Goal: Task Accomplishment & Management: Complete application form

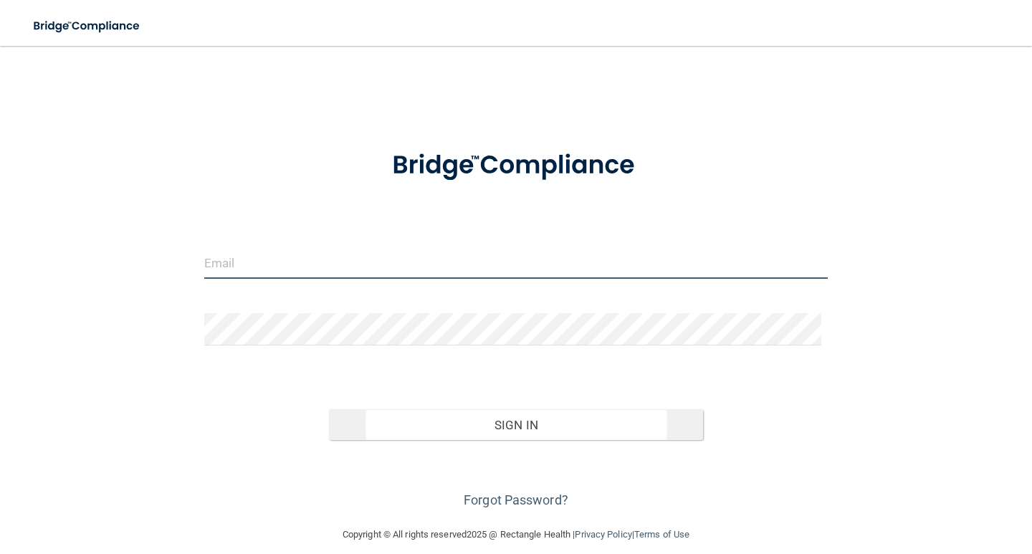
type input "[EMAIL_ADDRESS][DOMAIN_NAME]"
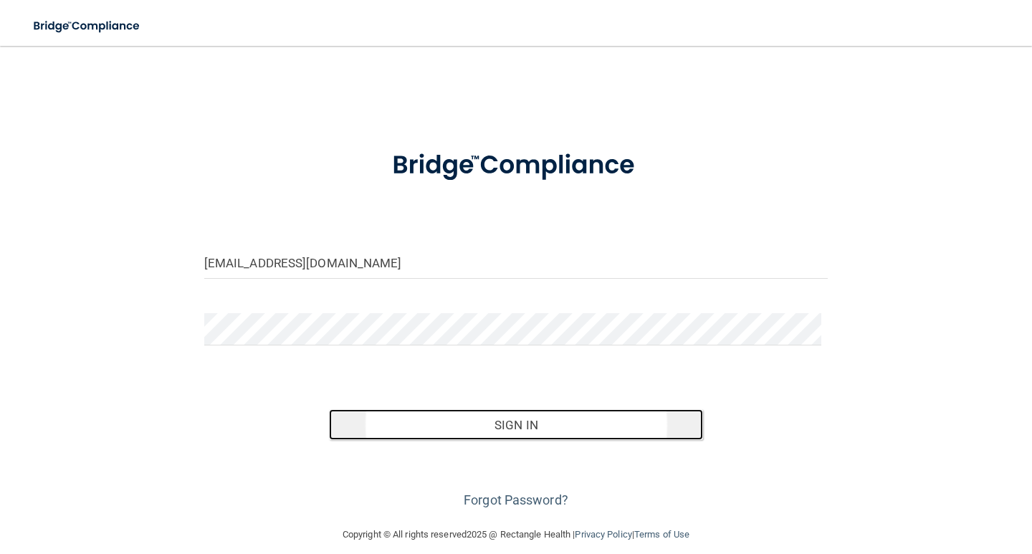
click at [610, 419] on button "Sign In" at bounding box center [516, 425] width 374 height 32
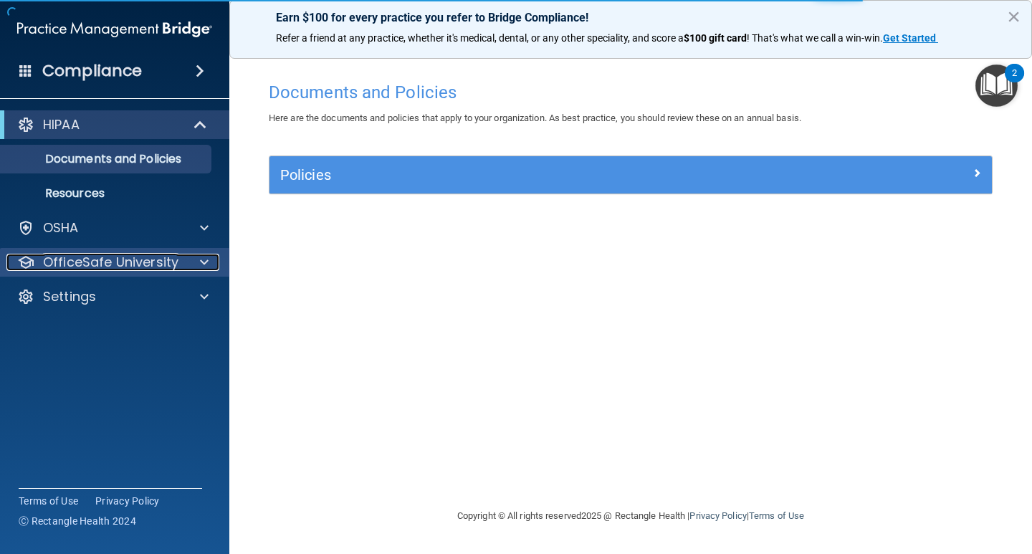
click at [196, 260] on div at bounding box center [202, 262] width 36 height 17
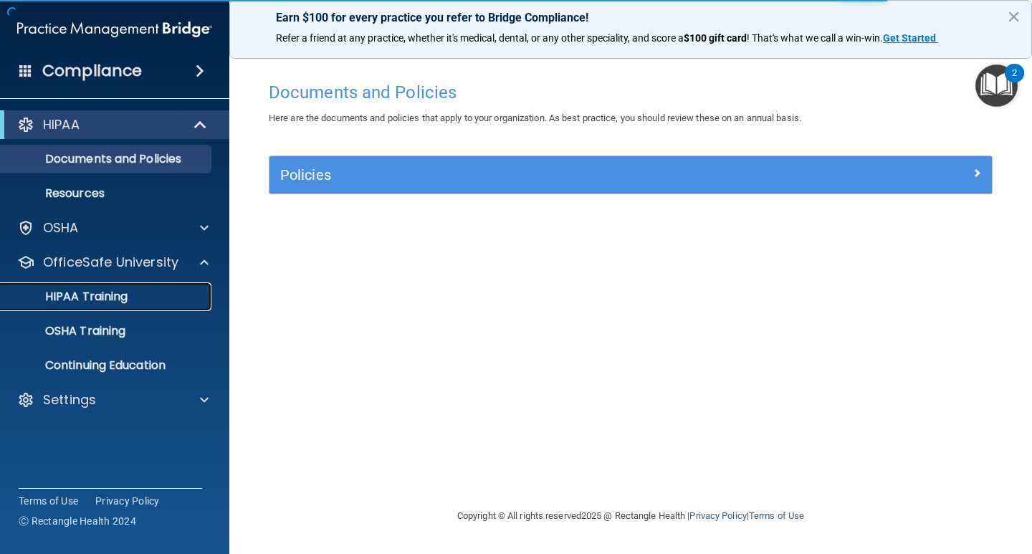
click at [143, 291] on div "HIPAA Training" at bounding box center [107, 297] width 196 height 14
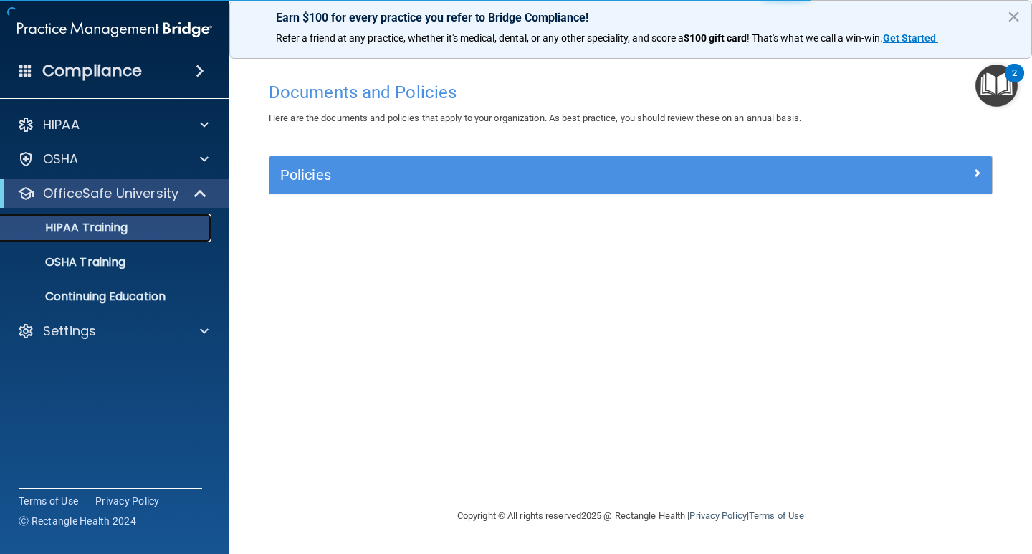
click at [132, 226] on div "HIPAA Training" at bounding box center [107, 228] width 196 height 14
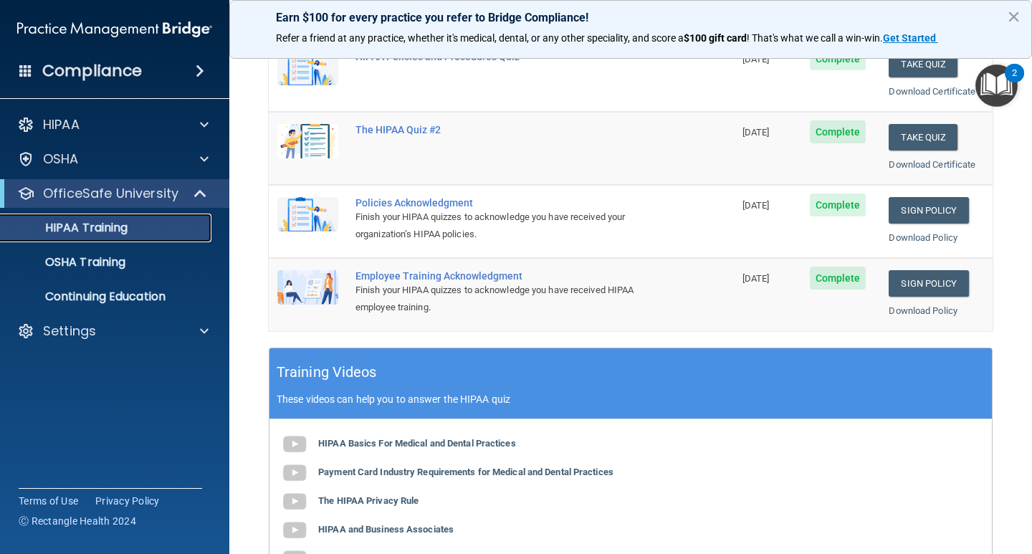
scroll to position [525, 0]
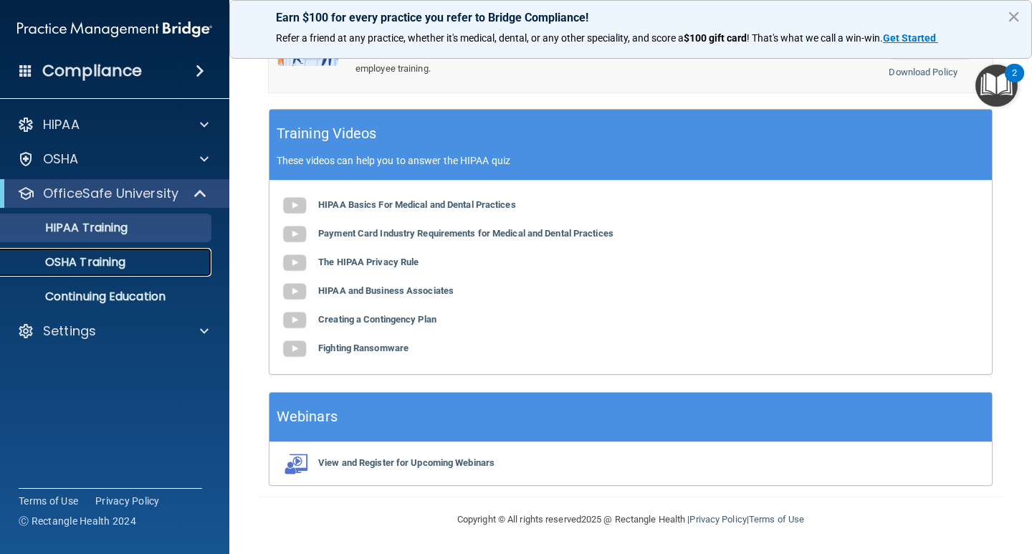
click at [114, 260] on p "OSHA Training" at bounding box center [67, 262] width 116 height 14
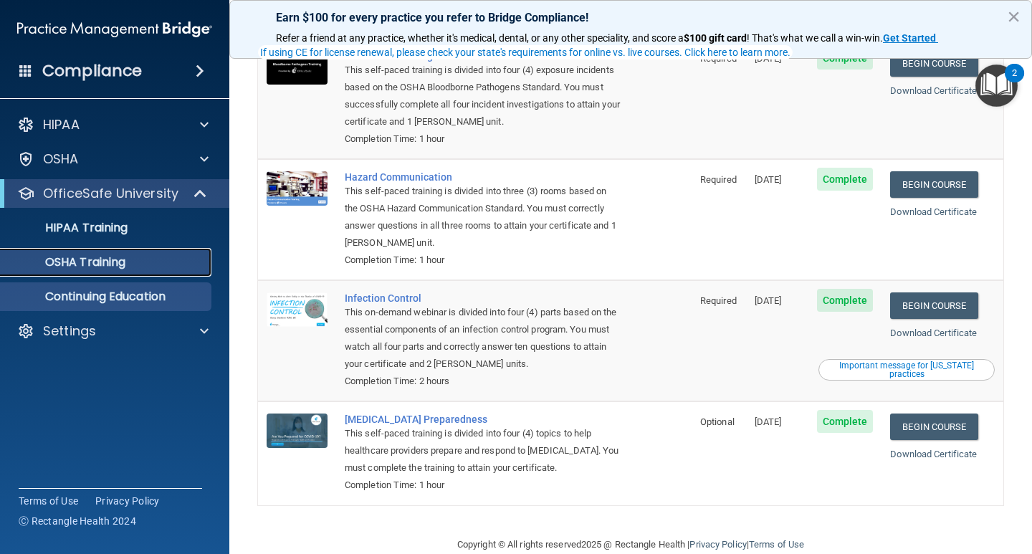
scroll to position [151, 0]
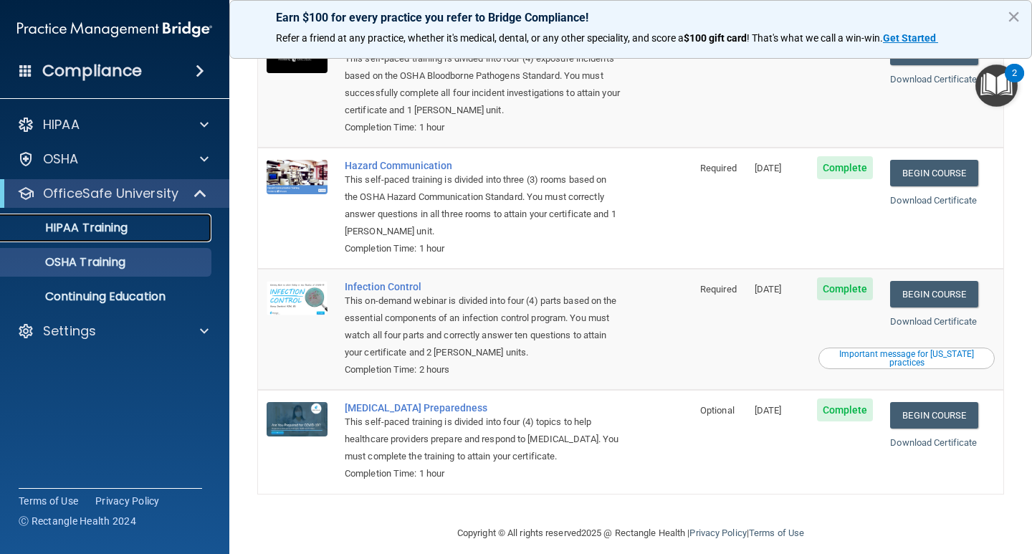
click at [128, 230] on p "HIPAA Training" at bounding box center [68, 228] width 118 height 14
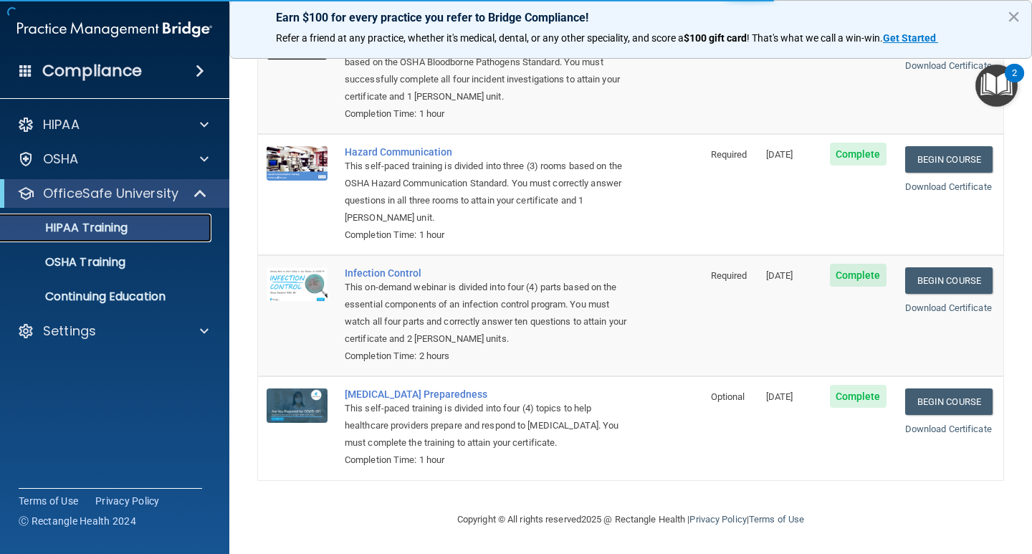
scroll to position [525, 0]
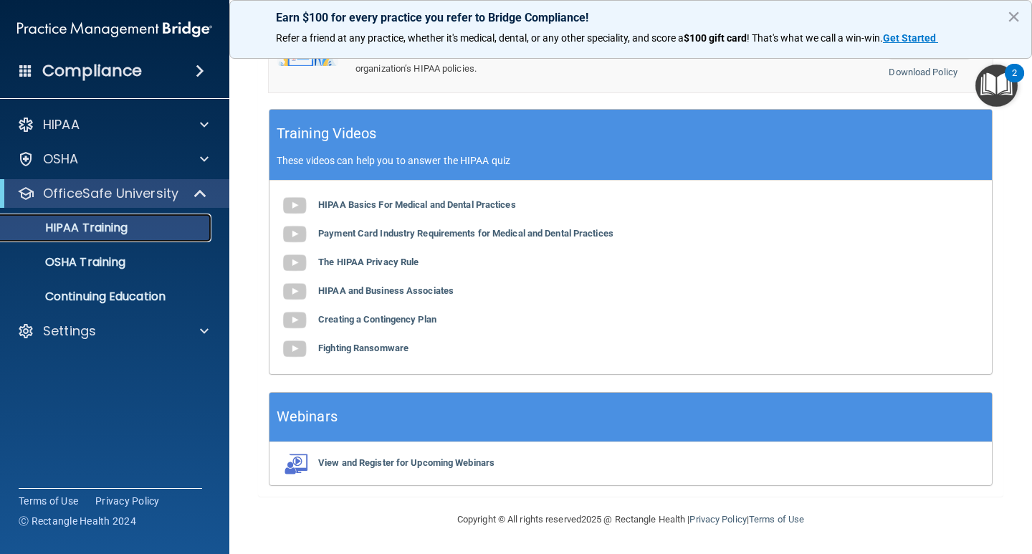
click at [112, 222] on p "HIPAA Training" at bounding box center [68, 228] width 118 height 14
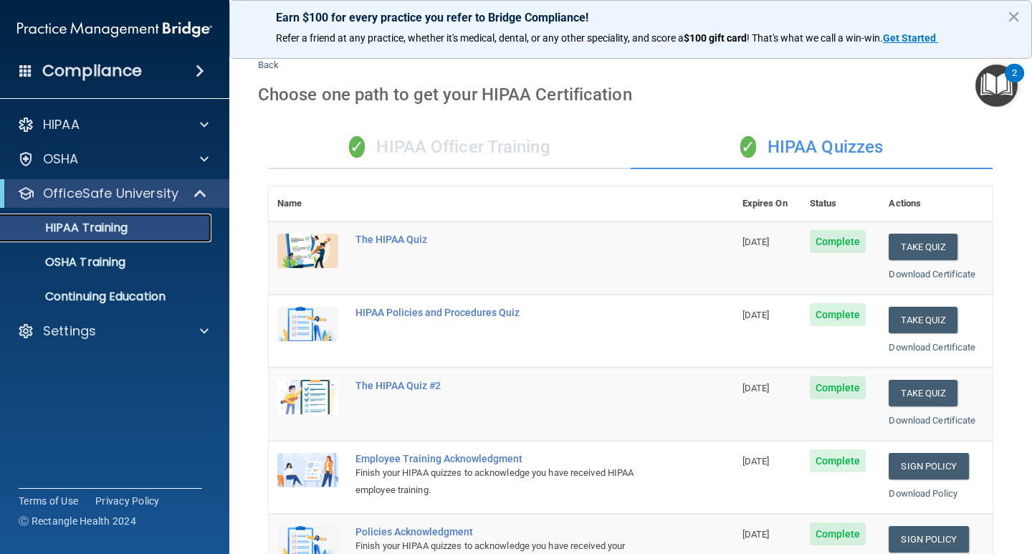
scroll to position [24, 0]
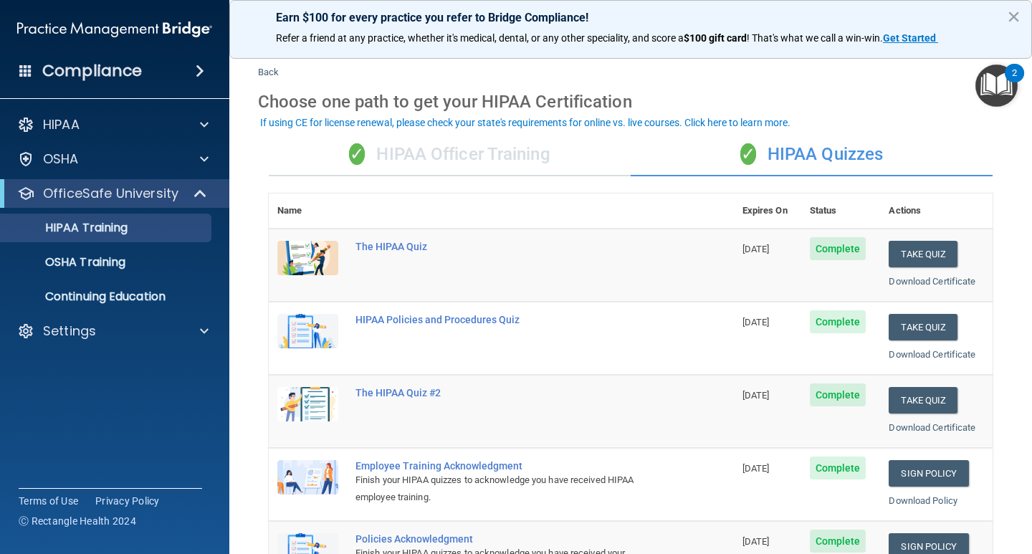
click at [819, 251] on span "Complete" at bounding box center [838, 248] width 57 height 23
click at [900, 252] on button "Take Quiz" at bounding box center [923, 254] width 69 height 27
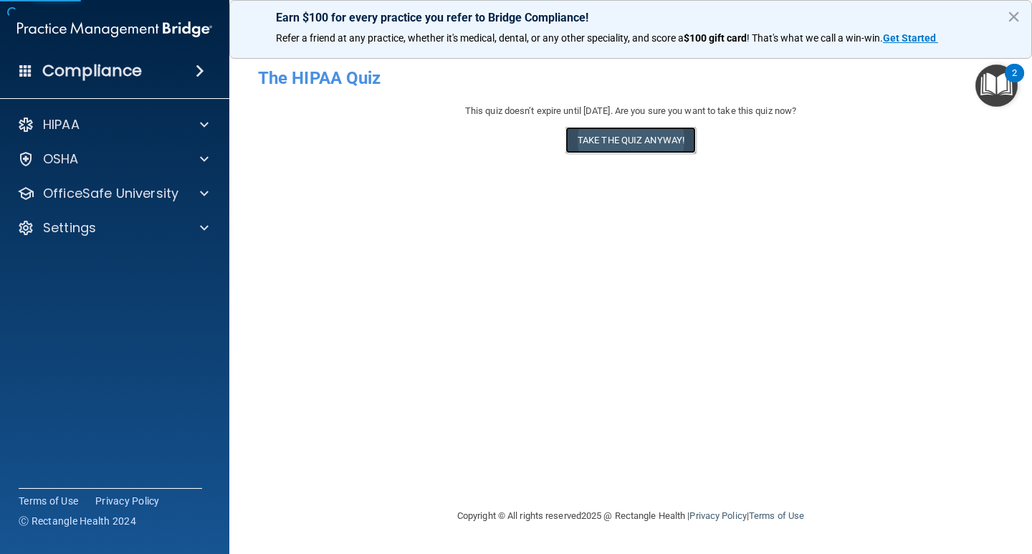
click at [632, 144] on button "Take the quiz anyway!" at bounding box center [630, 140] width 130 height 27
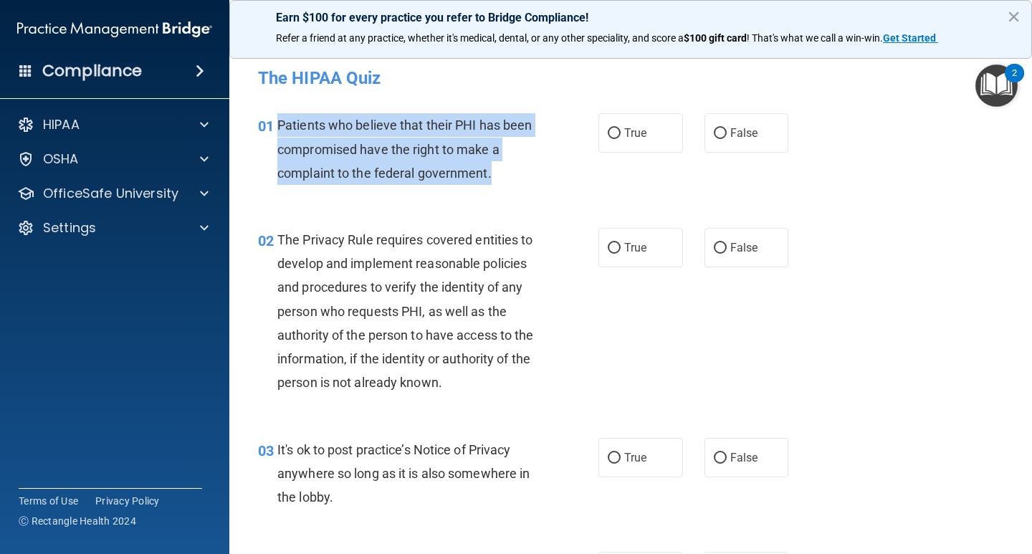
drag, startPoint x: 496, startPoint y: 168, endPoint x: 272, endPoint y: 123, distance: 228.1
click at [272, 123] on div "01 Patients who believe that their PHI has been compromised have the right to m…" at bounding box center [428, 152] width 383 height 79
copy div "Patients who believe that their PHI has been compromised have the right to make…"
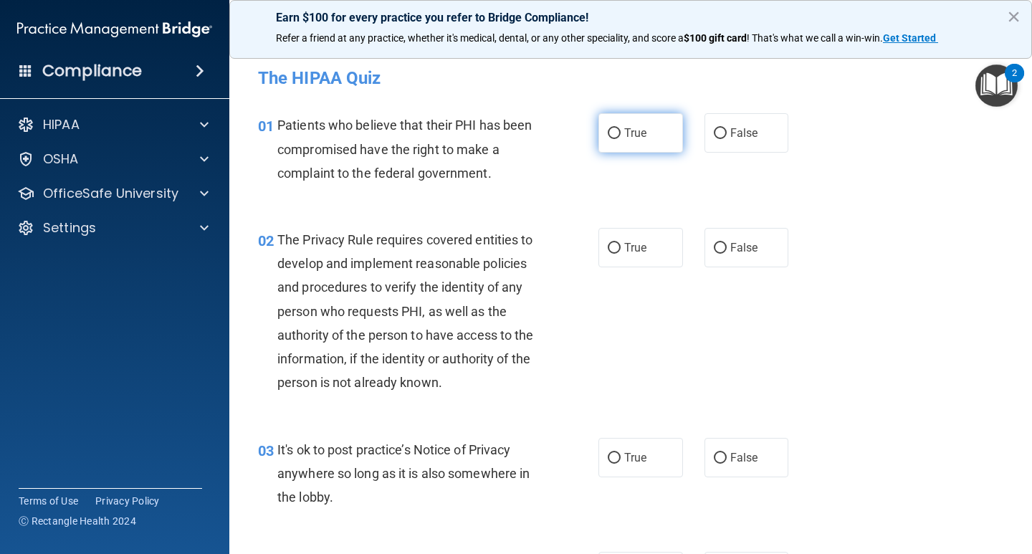
click at [624, 135] on span "True" at bounding box center [635, 133] width 22 height 14
click at [621, 135] on input "True" at bounding box center [614, 133] width 13 height 11
radio input "true"
drag, startPoint x: 485, startPoint y: 381, endPoint x: 447, endPoint y: 378, distance: 38.2
click at [446, 378] on div "The Privacy Rule requires covered entities to develop and implement reasonable …" at bounding box center [413, 311] width 272 height 167
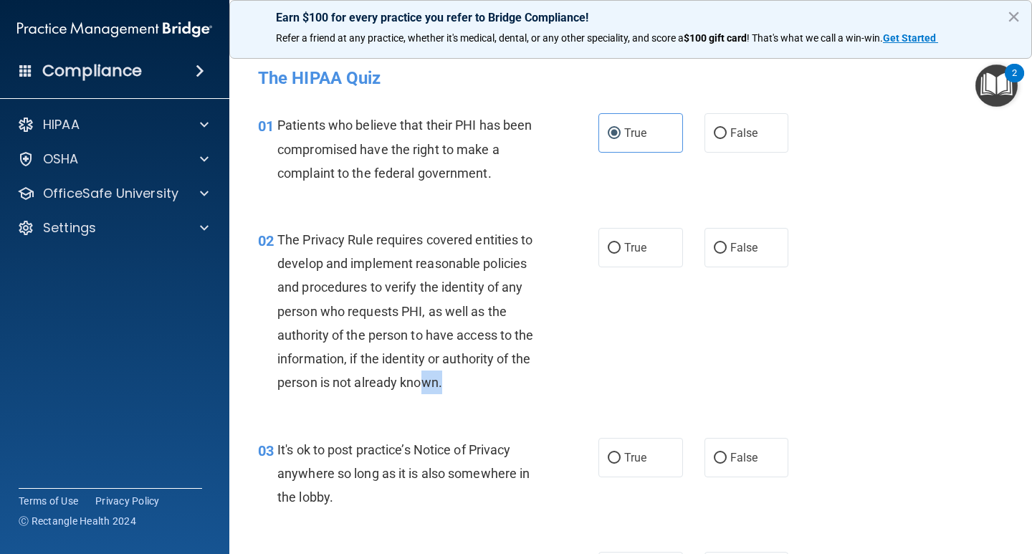
click at [477, 380] on div "The Privacy Rule requires covered entities to develop and implement reasonable …" at bounding box center [413, 311] width 272 height 167
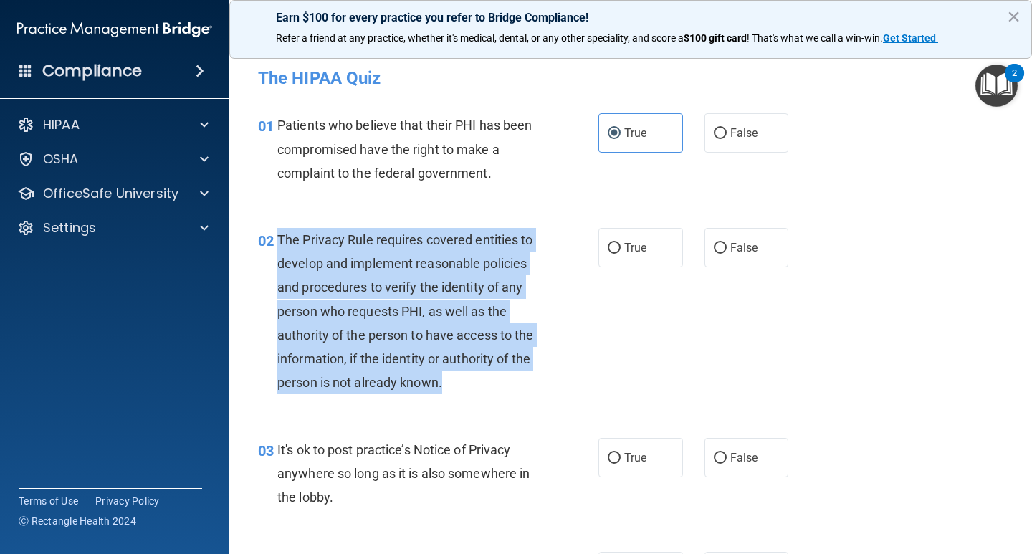
drag, startPoint x: 469, startPoint y: 385, endPoint x: 279, endPoint y: 239, distance: 240.3
click at [279, 239] on div "The Privacy Rule requires covered entities to develop and implement reasonable …" at bounding box center [413, 311] width 272 height 167
copy span "The Privacy Rule requires covered entities to develop and implement reasonable …"
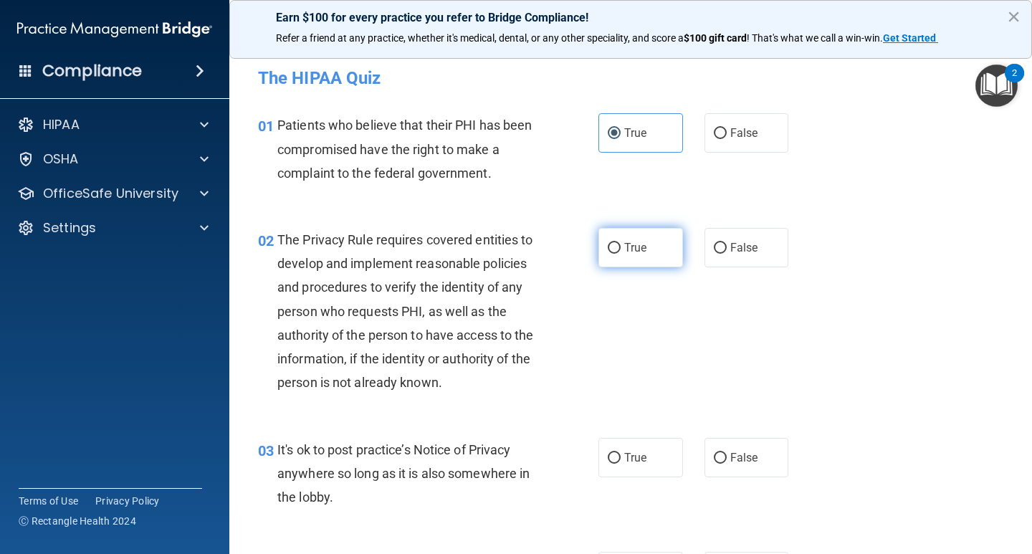
click at [624, 247] on span "True" at bounding box center [635, 248] width 22 height 14
click at [621, 247] on input "True" at bounding box center [614, 248] width 13 height 11
radio input "true"
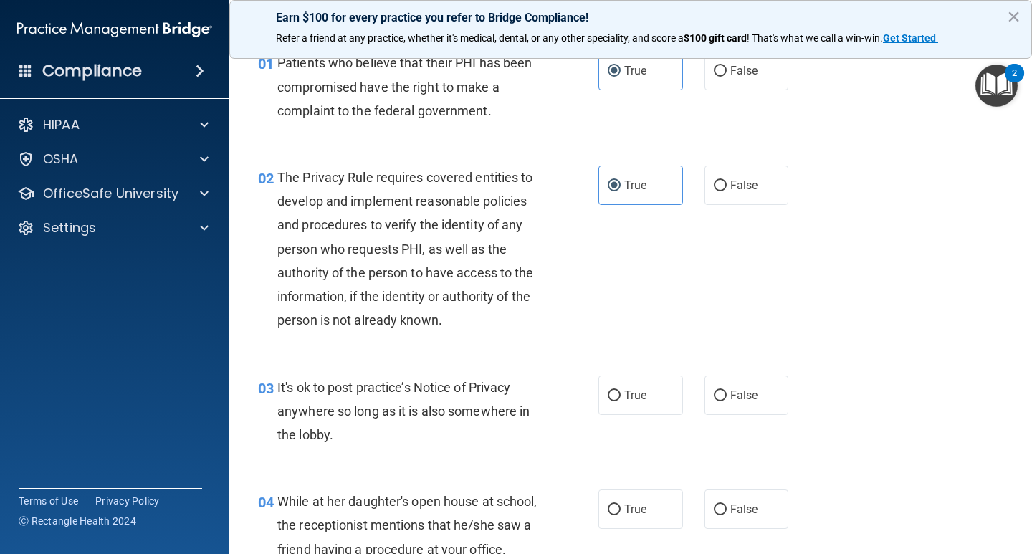
scroll to position [143, 0]
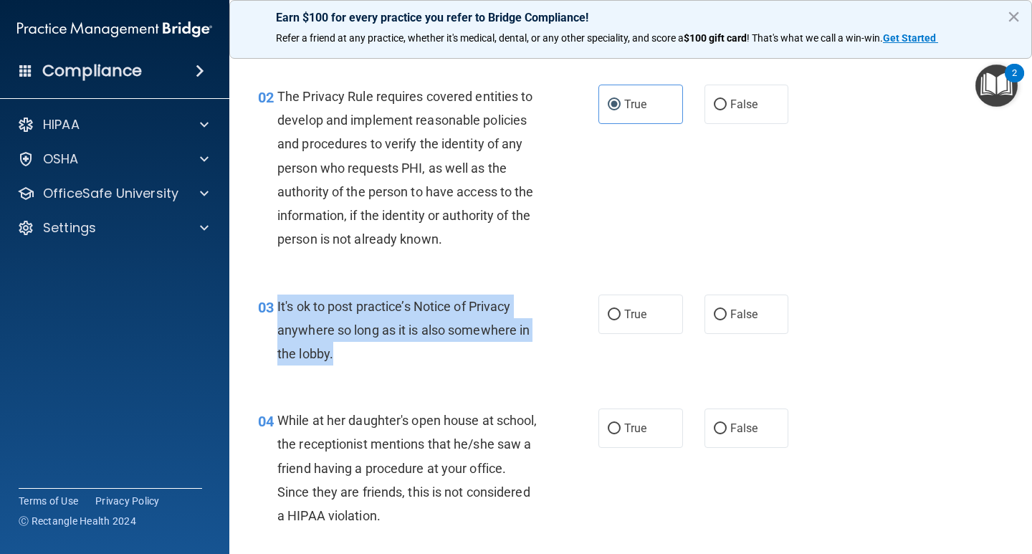
drag, startPoint x: 346, startPoint y: 353, endPoint x: 272, endPoint y: 312, distance: 85.3
click at [272, 312] on div "03 It's ok to post practice’s Notice of Privacy anywhere so long as it is also …" at bounding box center [428, 334] width 383 height 79
copy div "It's ok to post practice’s Notice of Privacy anywhere so long as it is also som…"
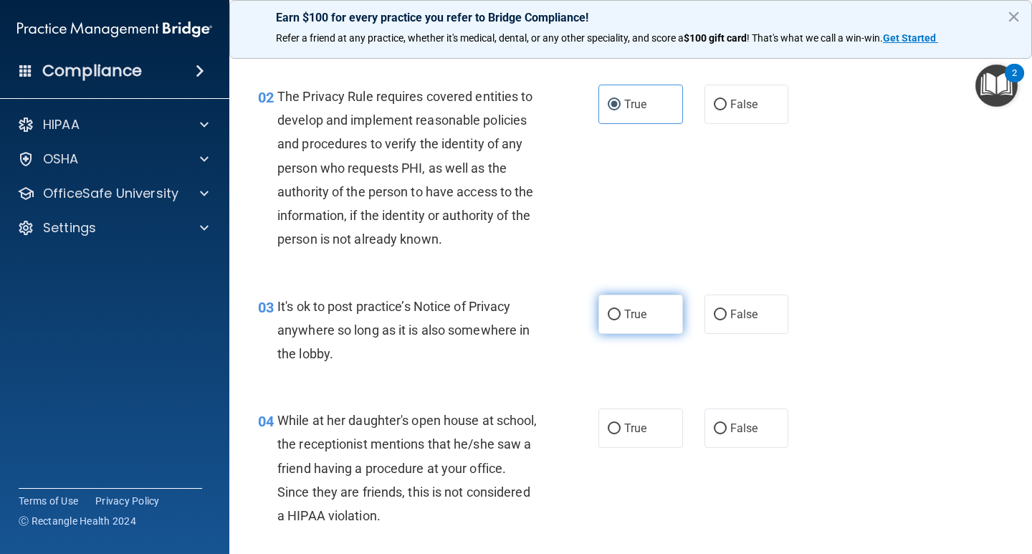
click at [624, 326] on label "True" at bounding box center [640, 314] width 85 height 39
click at [621, 320] on input "True" at bounding box center [614, 315] width 13 height 11
radio input "true"
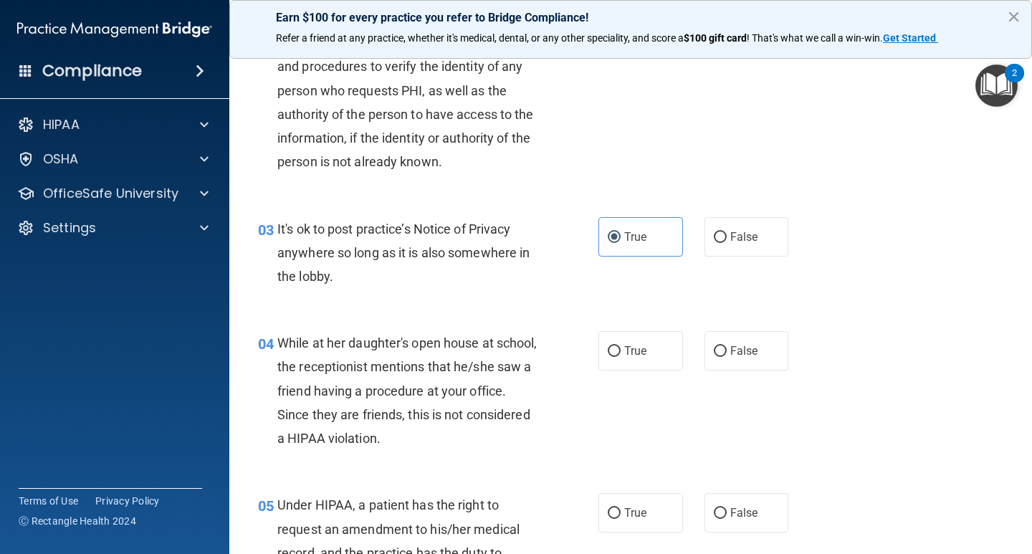
scroll to position [287, 0]
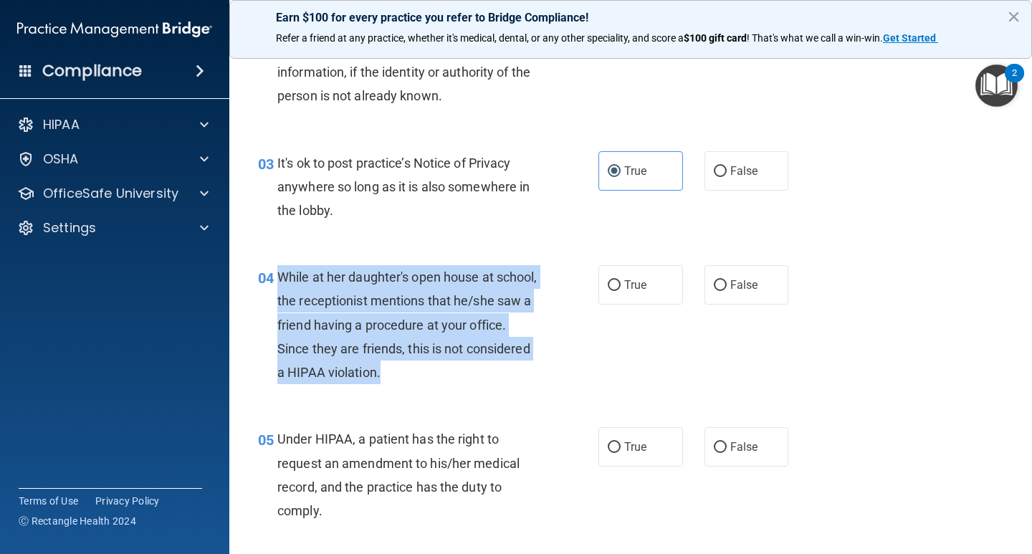
drag, startPoint x: 444, startPoint y: 373, endPoint x: 272, endPoint y: 278, distance: 196.0
click at [272, 278] on div "04 While at her daughter's open house at school, the receptionist mentions that…" at bounding box center [428, 328] width 383 height 126
copy div "While at her daughter's open house at school, the receptionist mentions that he…"
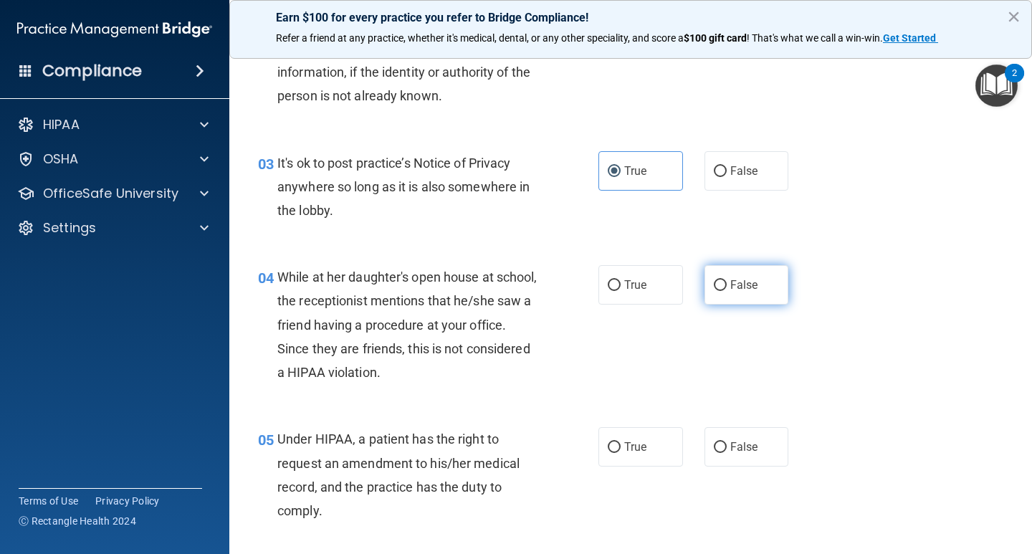
click at [737, 289] on span "False" at bounding box center [744, 285] width 28 height 14
click at [727, 289] on input "False" at bounding box center [720, 285] width 13 height 11
radio input "true"
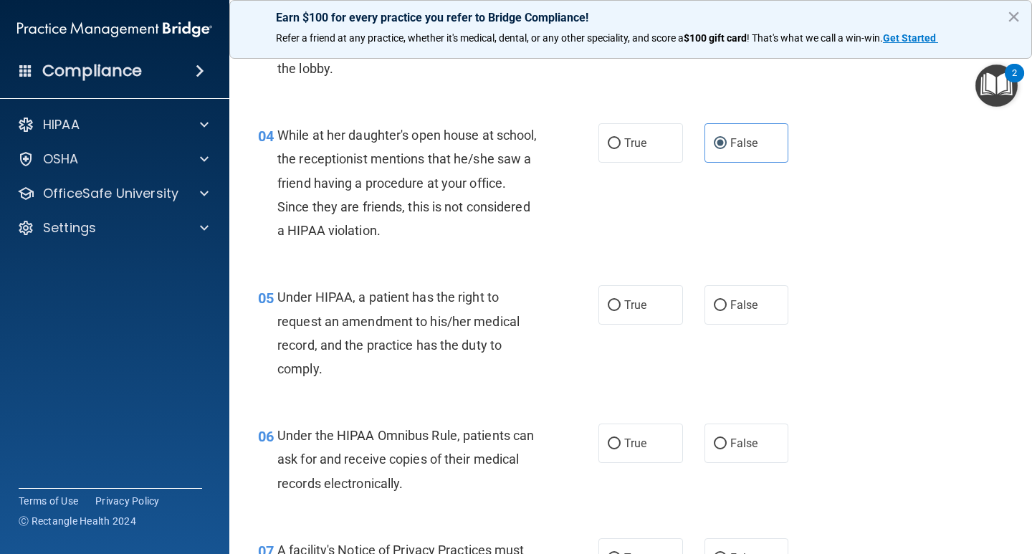
scroll to position [430, 0]
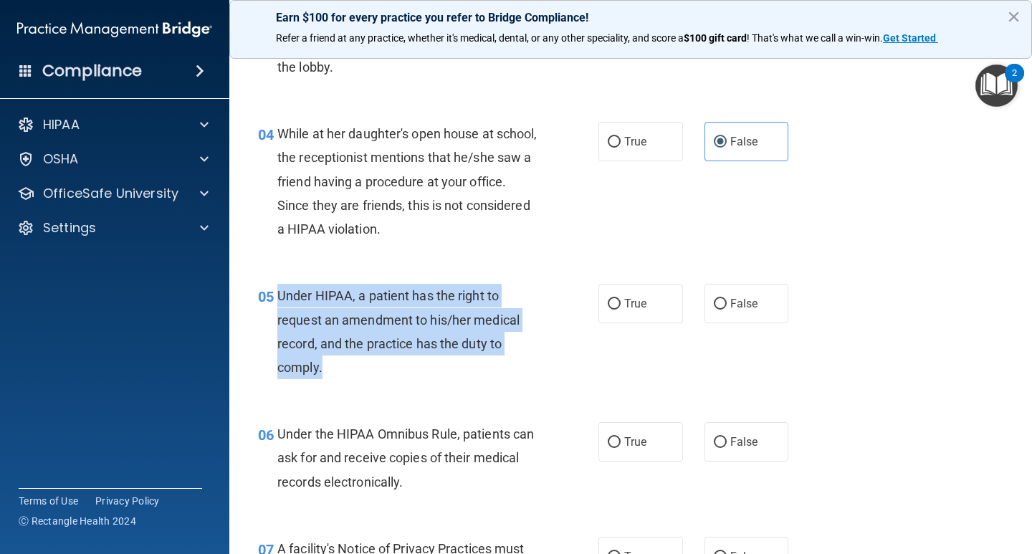
drag, startPoint x: 341, startPoint y: 369, endPoint x: 274, endPoint y: 300, distance: 96.8
click at [274, 300] on div "05 Under HIPAA, a patient has the right to request an amendment to his/her medi…" at bounding box center [428, 335] width 383 height 102
copy div "Under HIPAA, a patient has the right to request an amendment to his/her medical…"
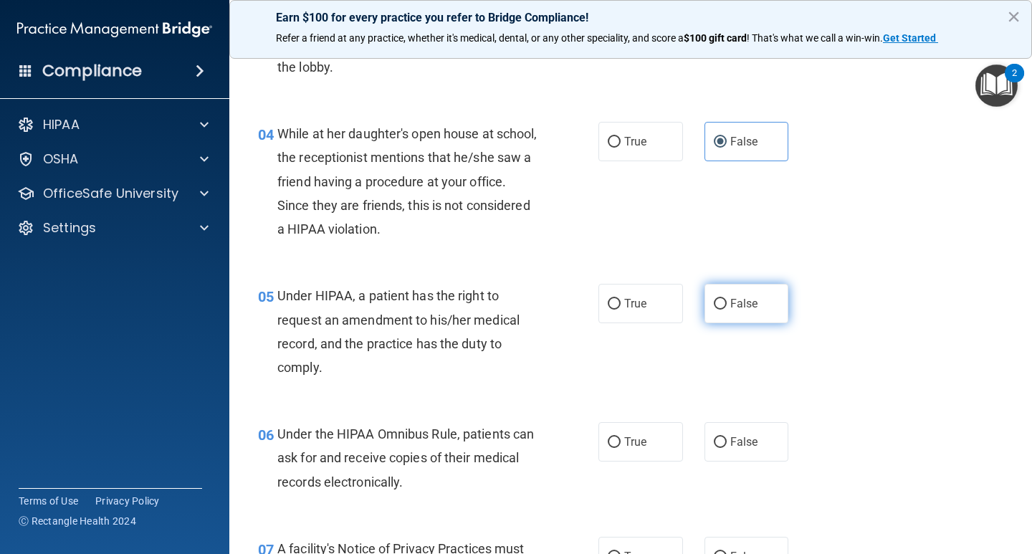
click at [728, 291] on label "False" at bounding box center [747, 303] width 85 height 39
click at [727, 299] on input "False" at bounding box center [720, 304] width 13 height 11
radio input "true"
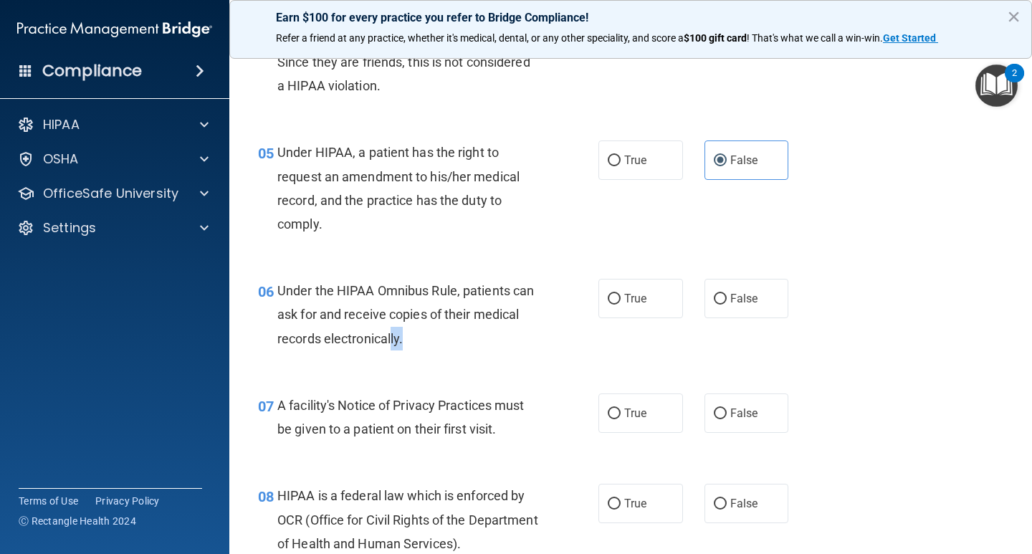
drag, startPoint x: 459, startPoint y: 342, endPoint x: 441, endPoint y: 333, distance: 19.9
click at [440, 335] on div "Under the HIPAA Omnibus Rule, patients can ask for and receive copies of their …" at bounding box center [413, 315] width 272 height 72
click at [464, 342] on div "Under the HIPAA Omnibus Rule, patients can ask for and receive copies of their …" at bounding box center [413, 315] width 272 height 72
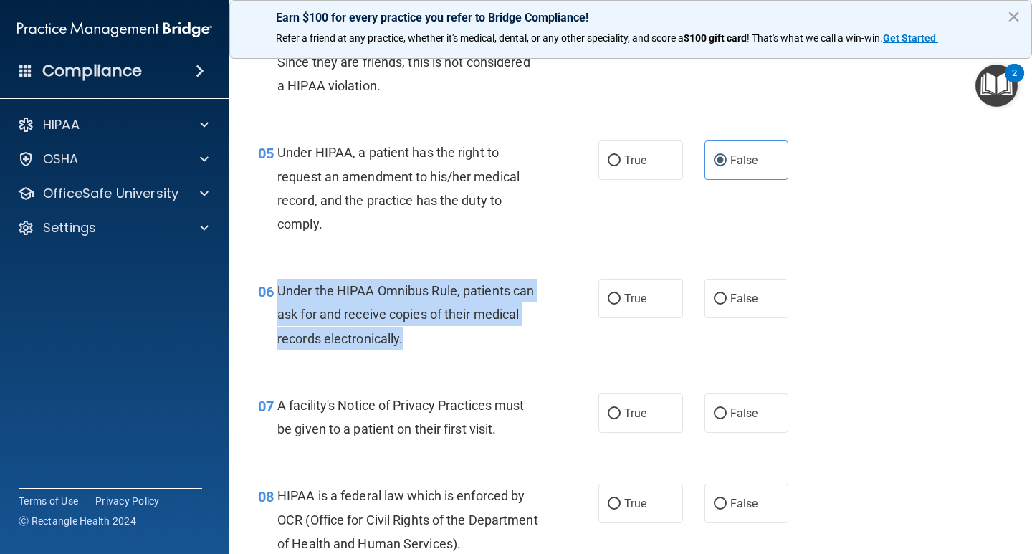
drag, startPoint x: 456, startPoint y: 340, endPoint x: 272, endPoint y: 291, distance: 190.0
click at [272, 291] on div "06 Under the HIPAA Omnibus Rule, patients can ask for and receive copies of the…" at bounding box center [428, 318] width 383 height 79
copy div "Under the HIPAA Omnibus Rule, patients can ask for and receive copies of their …"
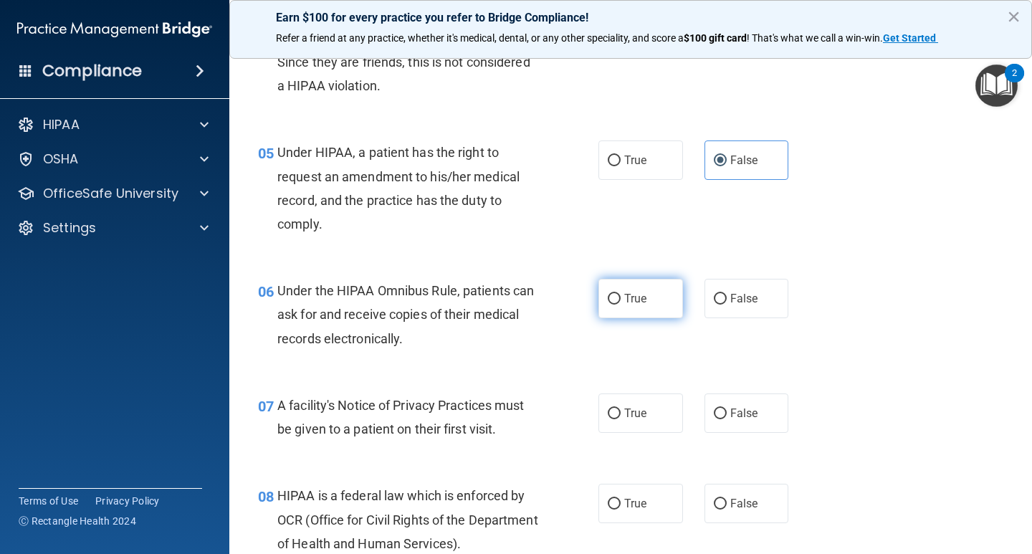
click at [641, 301] on span "True" at bounding box center [635, 299] width 22 height 14
click at [621, 301] on input "True" at bounding box center [614, 299] width 13 height 11
radio input "true"
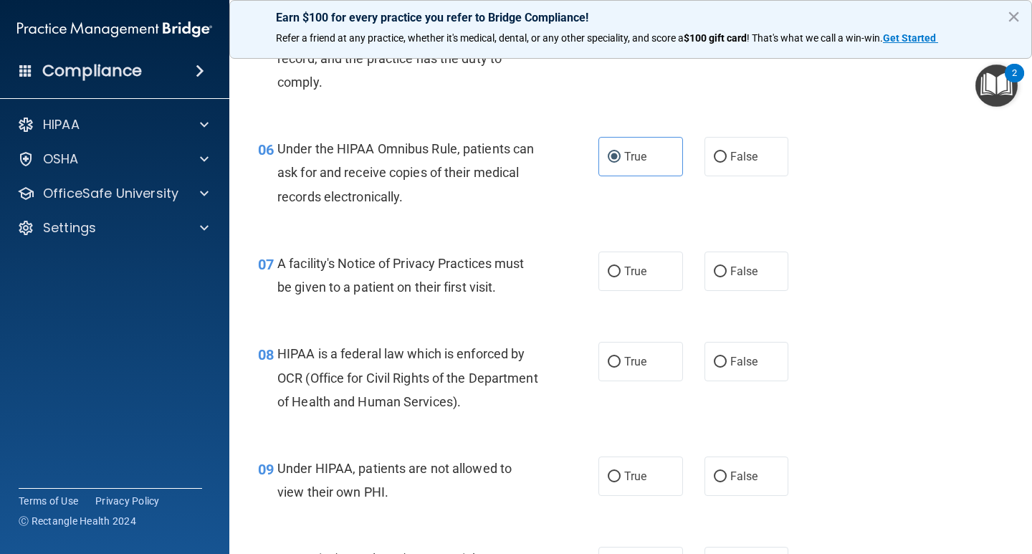
scroll to position [717, 0]
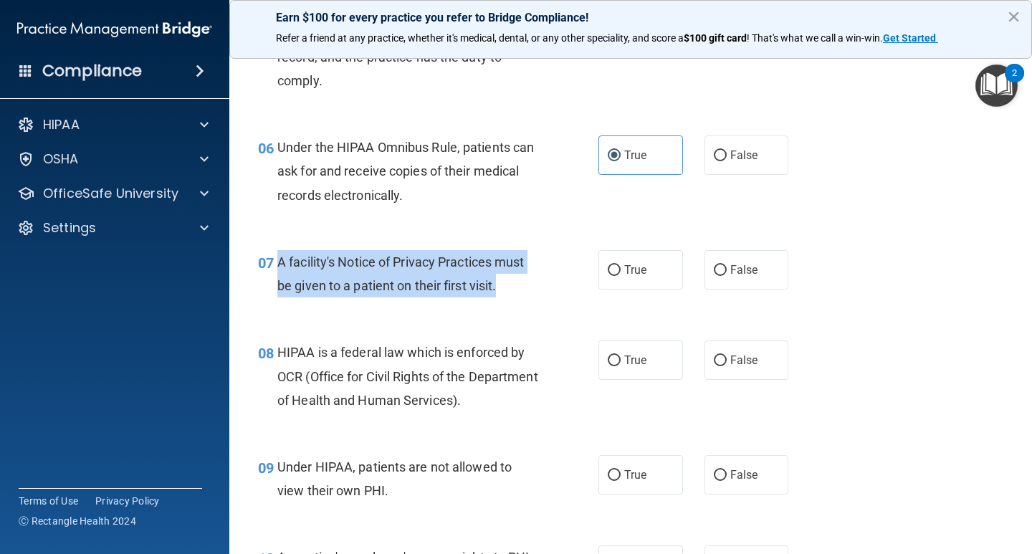
drag, startPoint x: 496, startPoint y: 285, endPoint x: 277, endPoint y: 269, distance: 219.2
click at [277, 269] on div "A facility's Notice of Privacy Practices must be given to a patient on their fi…" at bounding box center [413, 273] width 272 height 47
copy span "A facility's Notice of Privacy Practices must be given to a patient on their fi…"
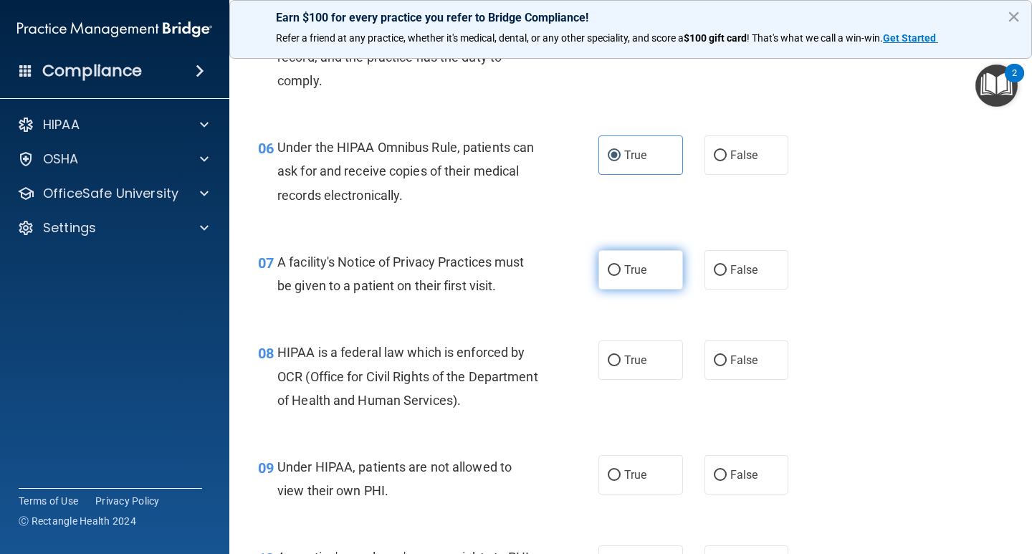
click at [628, 265] on span "True" at bounding box center [635, 270] width 22 height 14
click at [621, 265] on input "True" at bounding box center [614, 270] width 13 height 11
radio input "true"
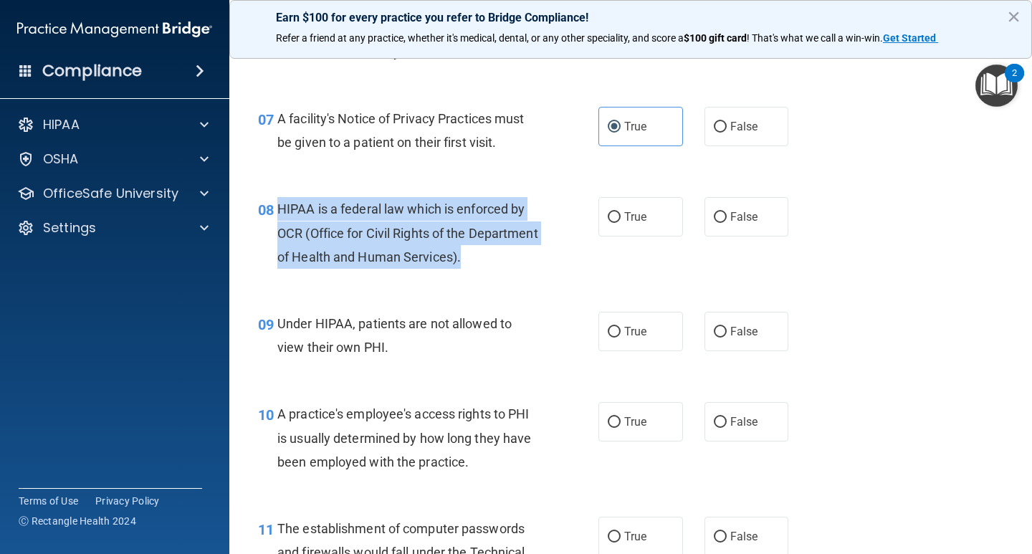
drag, startPoint x: 515, startPoint y: 257, endPoint x: 281, endPoint y: 204, distance: 240.3
click at [281, 204] on span "HIPAA is a federal law which is enforced by OCR (Office for Civil Rights of the…" at bounding box center [407, 232] width 261 height 62
copy span "HIPAA is a federal law which is enforced by OCR (Office for Civil Rights of the…"
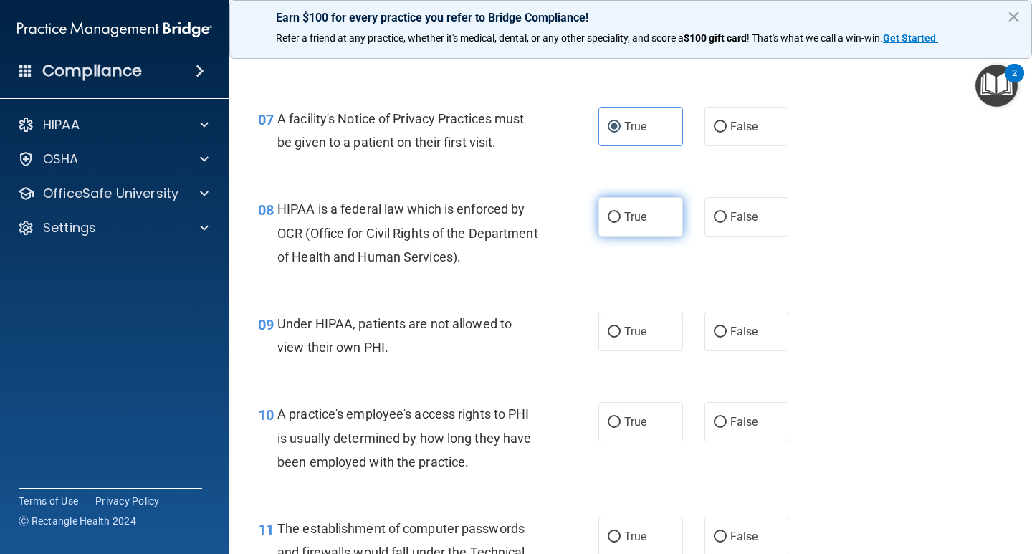
click at [638, 227] on label "True" at bounding box center [640, 216] width 85 height 39
click at [621, 223] on input "True" at bounding box center [614, 217] width 13 height 11
radio input "true"
click at [397, 348] on div "Under HIPAA, patients are not allowed to view their own PHI." at bounding box center [413, 335] width 272 height 47
drag, startPoint x: 389, startPoint y: 349, endPoint x: 359, endPoint y: 345, distance: 30.3
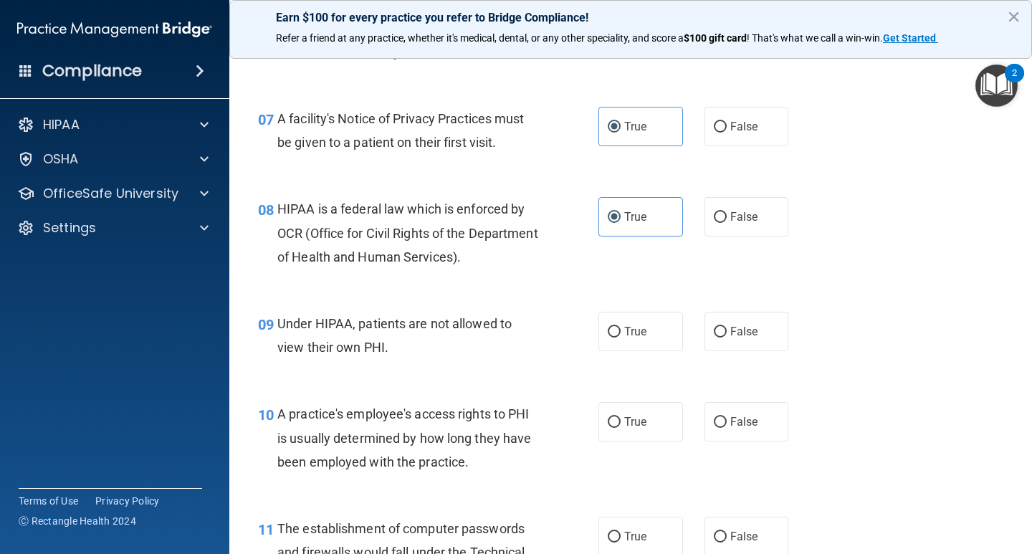
click at [385, 349] on div "Under HIPAA, patients are not allowed to view their own PHI." at bounding box center [413, 335] width 272 height 47
click at [388, 344] on div "Under HIPAA, patients are not allowed to view their own PHI." at bounding box center [413, 335] width 272 height 47
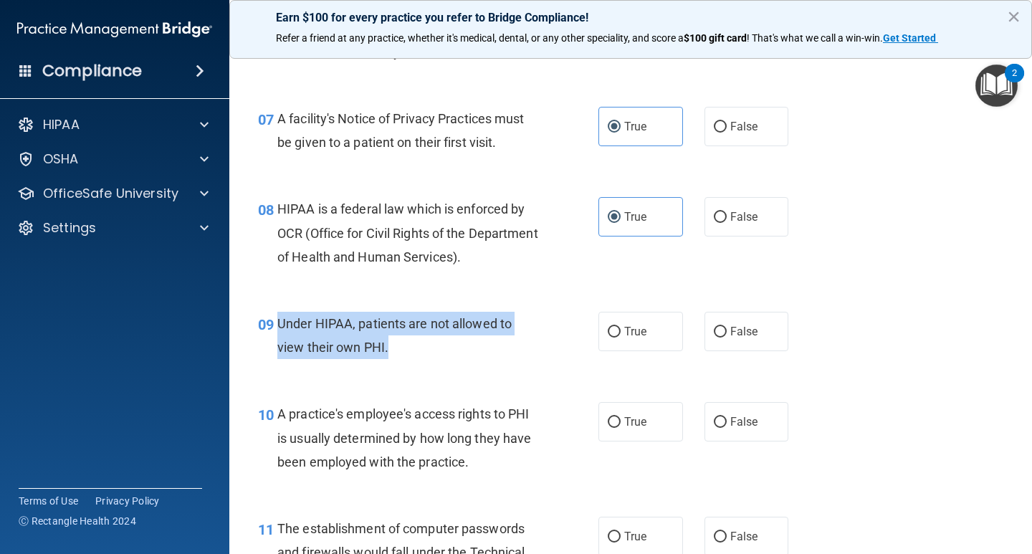
drag, startPoint x: 391, startPoint y: 347, endPoint x: 279, endPoint y: 323, distance: 115.0
click at [279, 323] on div "Under HIPAA, patients are not allowed to view their own PHI." at bounding box center [413, 335] width 272 height 47
copy span "Under HIPAA, patients are not allowed to view their own PHI."
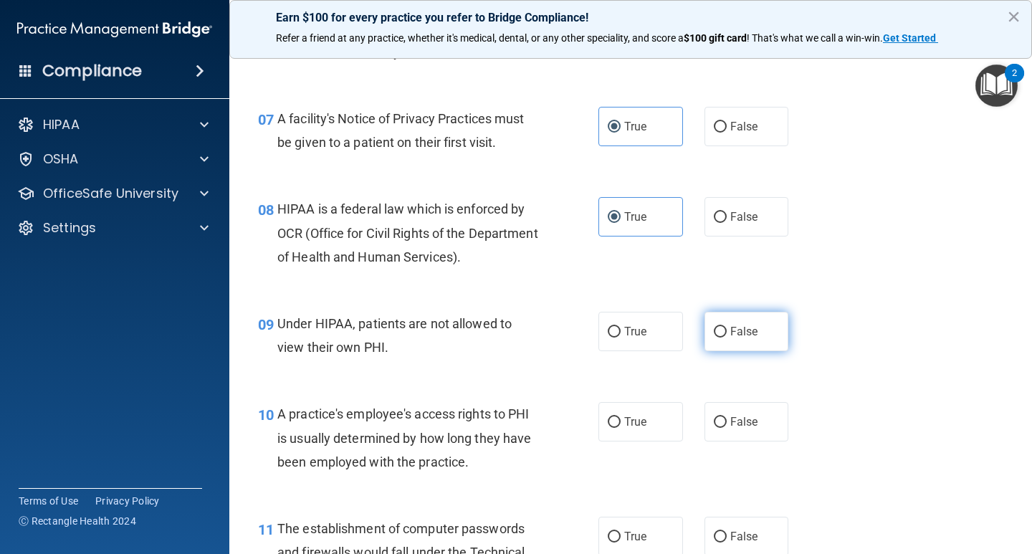
click at [743, 324] on label "False" at bounding box center [747, 331] width 85 height 39
click at [727, 327] on input "False" at bounding box center [720, 332] width 13 height 11
radio input "true"
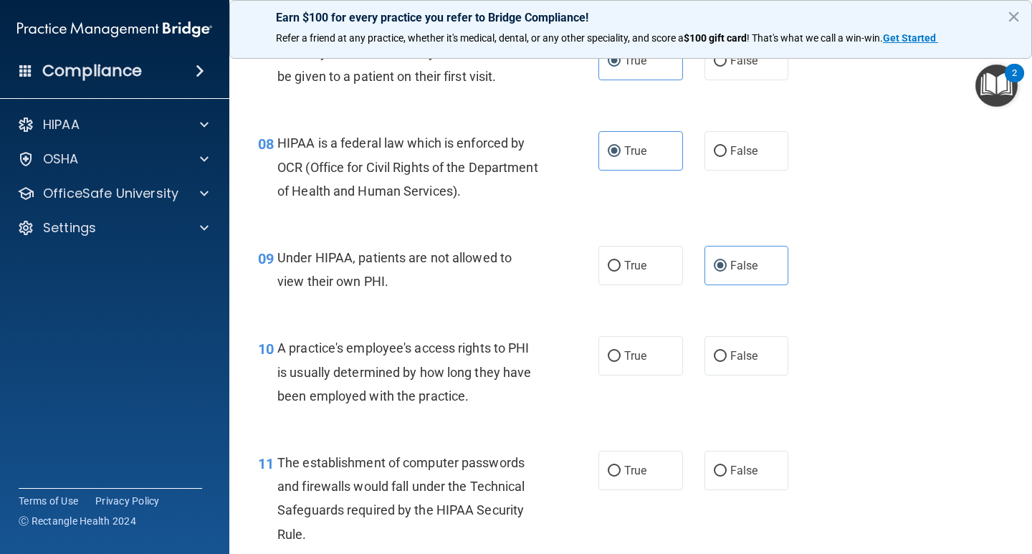
scroll to position [1003, 0]
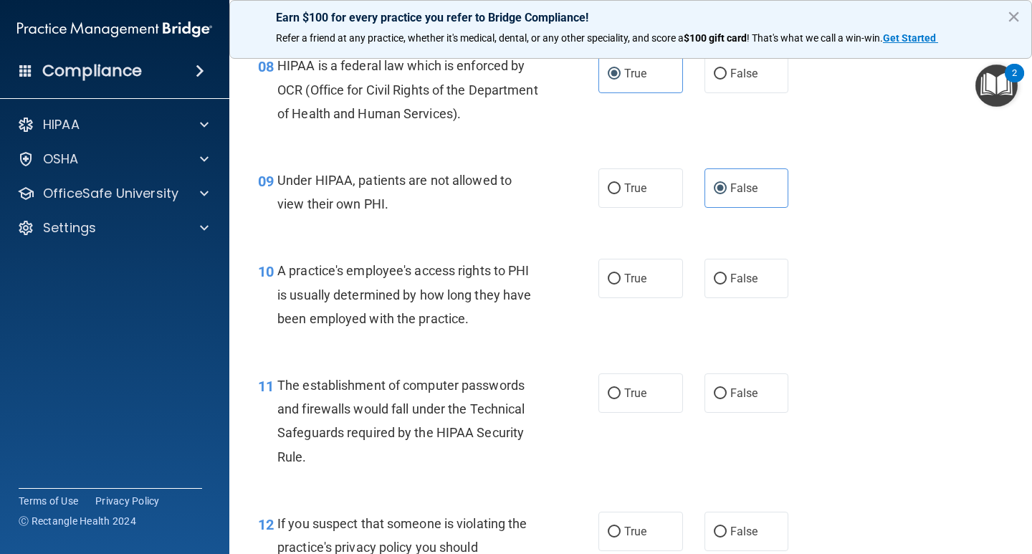
drag, startPoint x: 479, startPoint y: 310, endPoint x: 469, endPoint y: 313, distance: 10.4
click at [469, 313] on div "A practice's employee's access rights to PHI is usually determined by how long …" at bounding box center [413, 295] width 272 height 72
click at [472, 323] on div "A practice's employee's access rights to PHI is usually determined by how long …" at bounding box center [413, 295] width 272 height 72
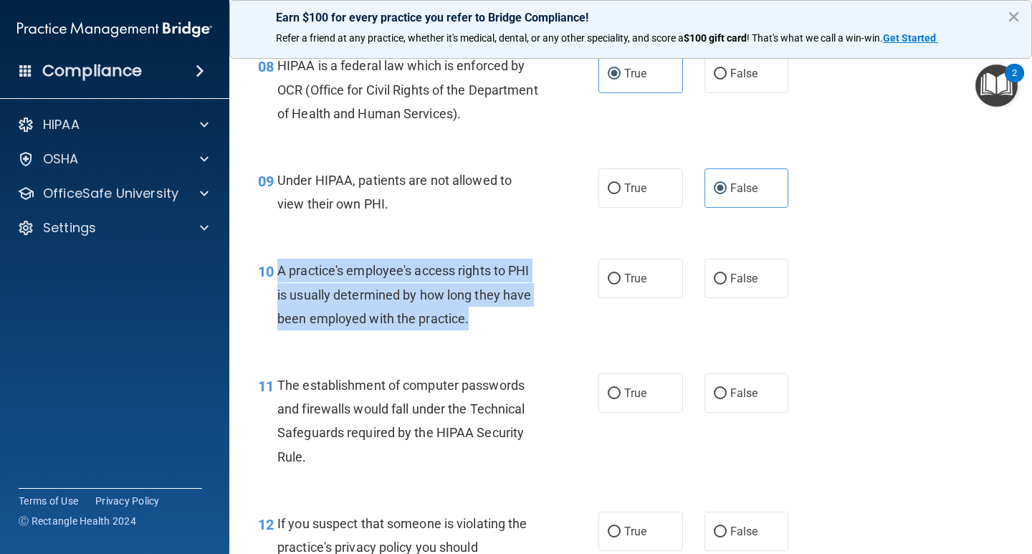
drag, startPoint x: 460, startPoint y: 319, endPoint x: 272, endPoint y: 268, distance: 195.2
click at [272, 268] on div "10 A practice's employee's access rights to PHI is usually determined by how lo…" at bounding box center [428, 298] width 383 height 79
copy div "A practice's employee's access rights to PHI is usually determined by how long …"
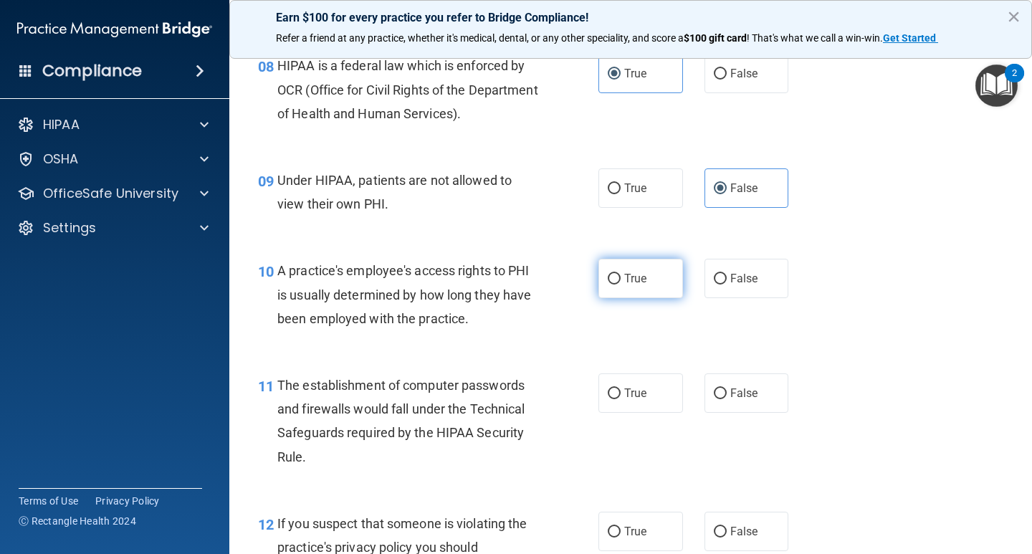
click at [629, 271] on label "True" at bounding box center [640, 278] width 85 height 39
click at [621, 274] on input "True" at bounding box center [614, 279] width 13 height 11
radio input "true"
click at [722, 277] on label "False" at bounding box center [747, 278] width 85 height 39
click at [722, 277] on input "False" at bounding box center [720, 279] width 13 height 11
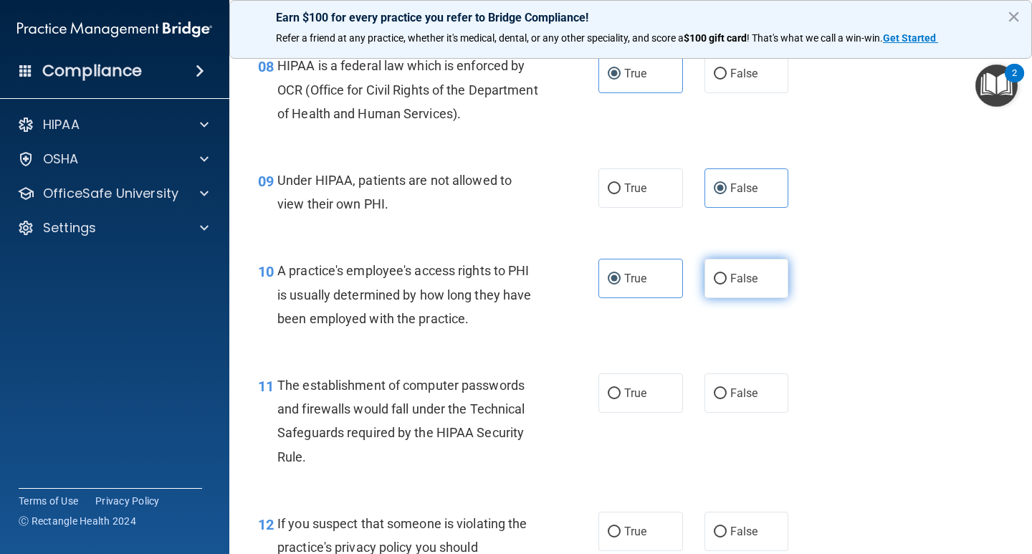
radio input "true"
radio input "false"
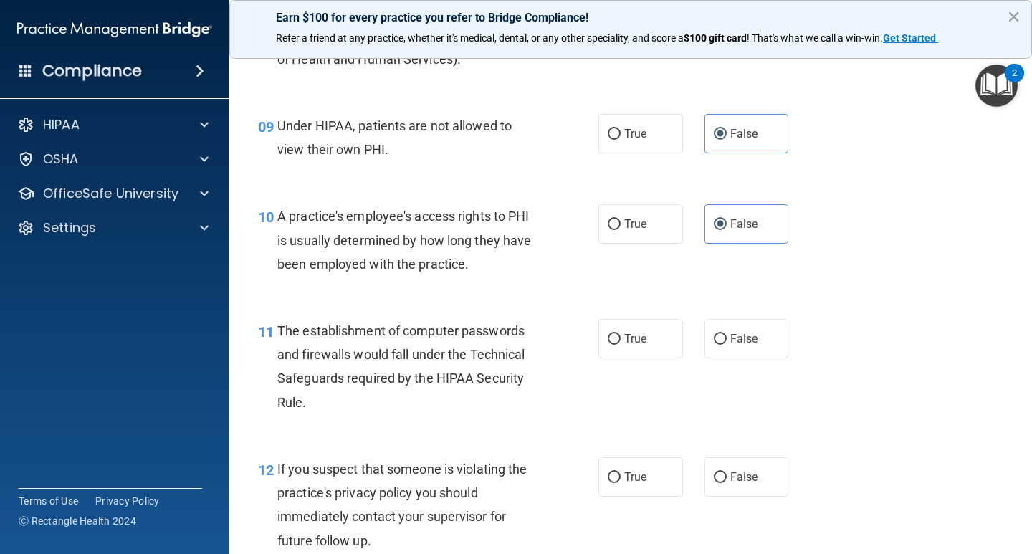
scroll to position [1147, 0]
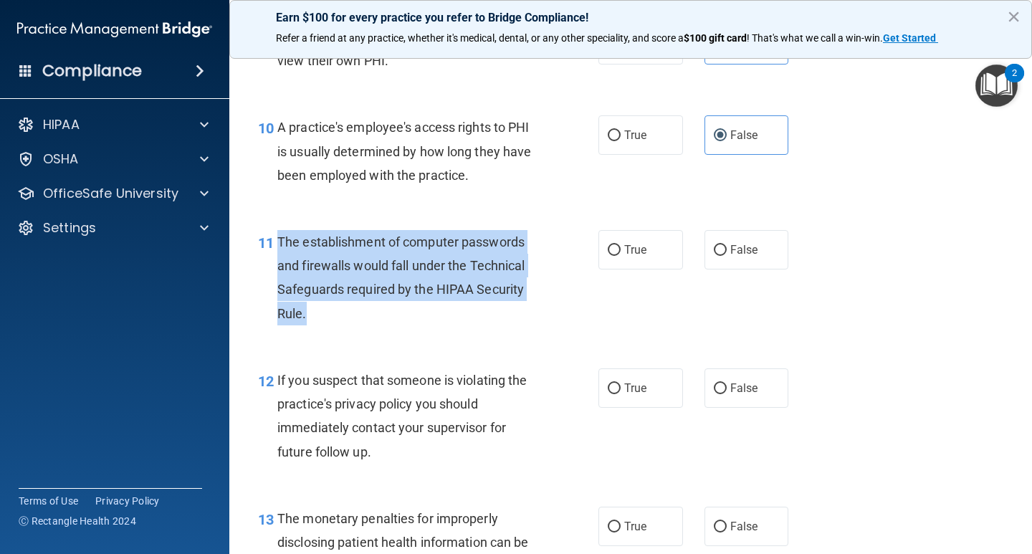
drag, startPoint x: 265, startPoint y: 310, endPoint x: 273, endPoint y: 248, distance: 62.1
click at [273, 248] on div "11 The establishment of computer passwords and firewalls would fall under the T…" at bounding box center [428, 281] width 383 height 102
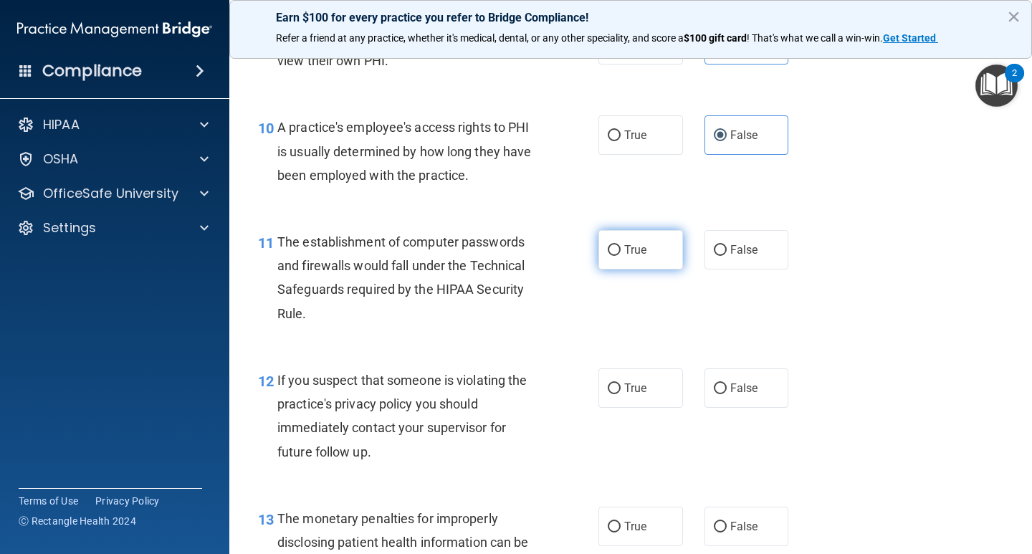
click at [616, 244] on label "True" at bounding box center [640, 249] width 85 height 39
click at [616, 245] on input "True" at bounding box center [614, 250] width 13 height 11
radio input "true"
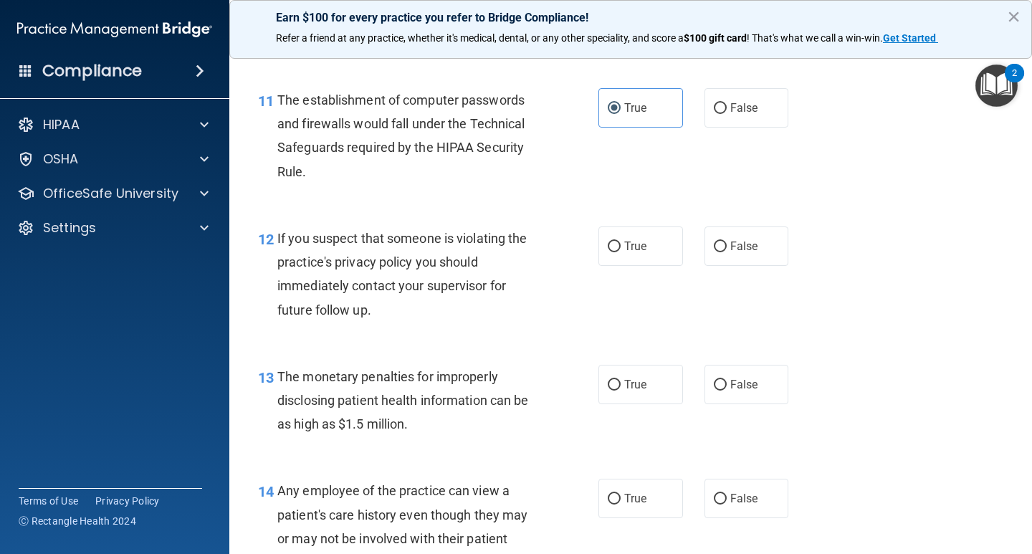
scroll to position [1290, 0]
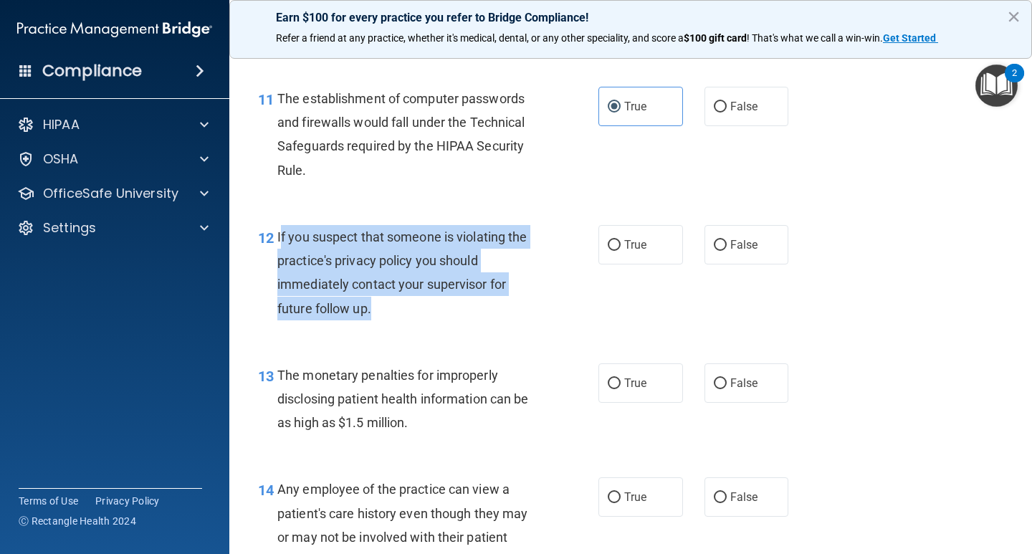
drag, startPoint x: 389, startPoint y: 315, endPoint x: 279, endPoint y: 237, distance: 134.8
click at [279, 237] on div "If you suspect that someone is violating the practice's privacy policy you shou…" at bounding box center [413, 272] width 272 height 95
click at [365, 314] on span "If you suspect that someone is violating the practice's privacy policy you shou…" at bounding box center [401, 272] width 249 height 87
click at [396, 318] on div "If you suspect that someone is violating the practice's privacy policy you shou…" at bounding box center [413, 272] width 272 height 95
drag, startPoint x: 381, startPoint y: 306, endPoint x: 287, endPoint y: 237, distance: 116.4
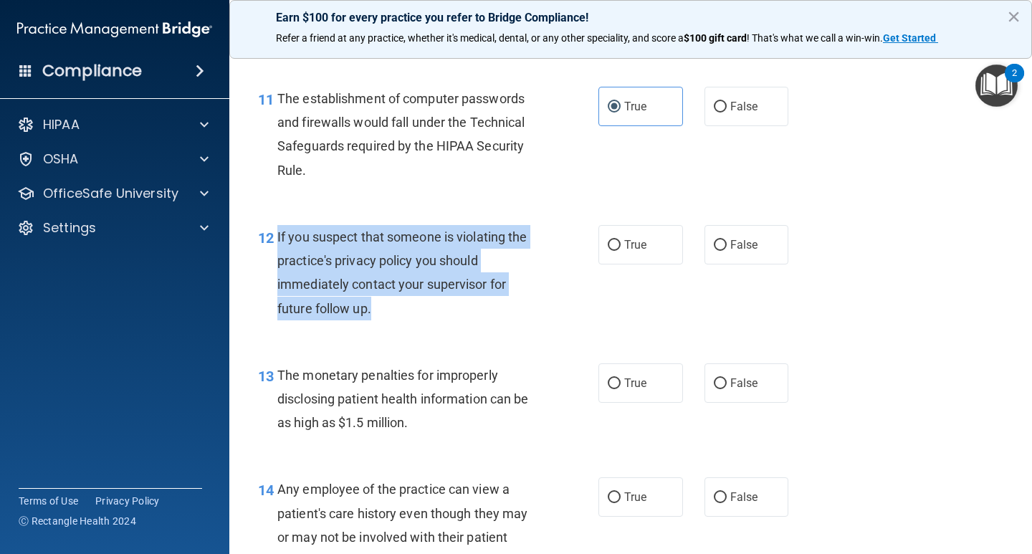
click at [275, 231] on div "12 If you suspect that someone is violating the practice's privacy policy you s…" at bounding box center [428, 276] width 383 height 102
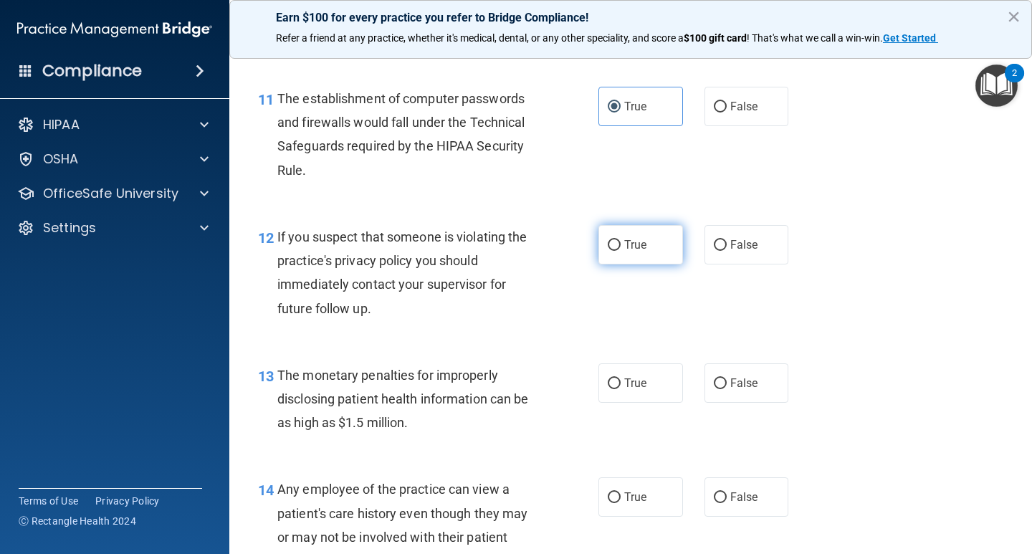
click at [624, 248] on span "True" at bounding box center [635, 245] width 22 height 14
click at [621, 248] on input "True" at bounding box center [614, 245] width 13 height 11
radio input "true"
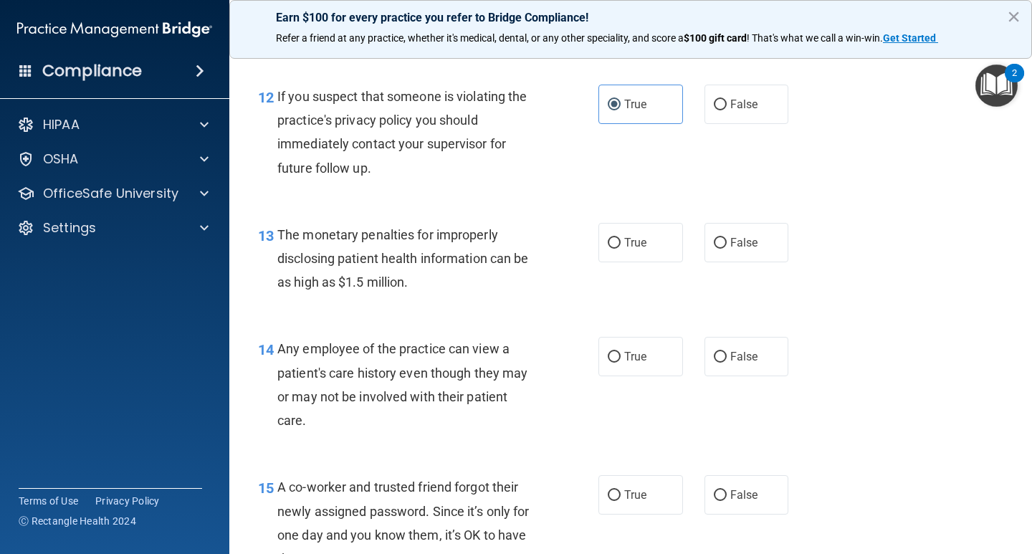
scroll to position [1433, 0]
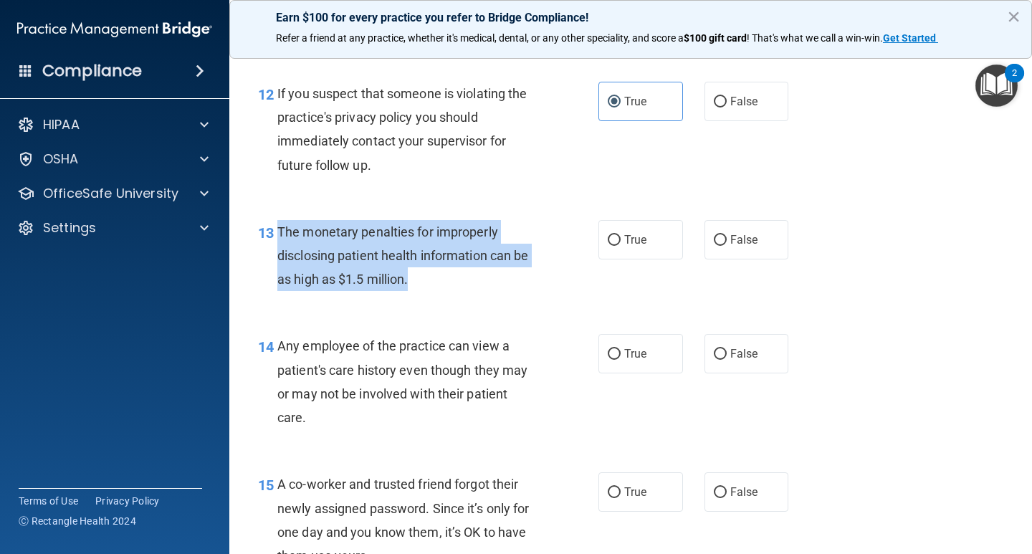
drag, startPoint x: 442, startPoint y: 283, endPoint x: 279, endPoint y: 231, distance: 170.9
click at [279, 231] on div "The monetary penalties for improperly disclosing patient health information can…" at bounding box center [413, 256] width 272 height 72
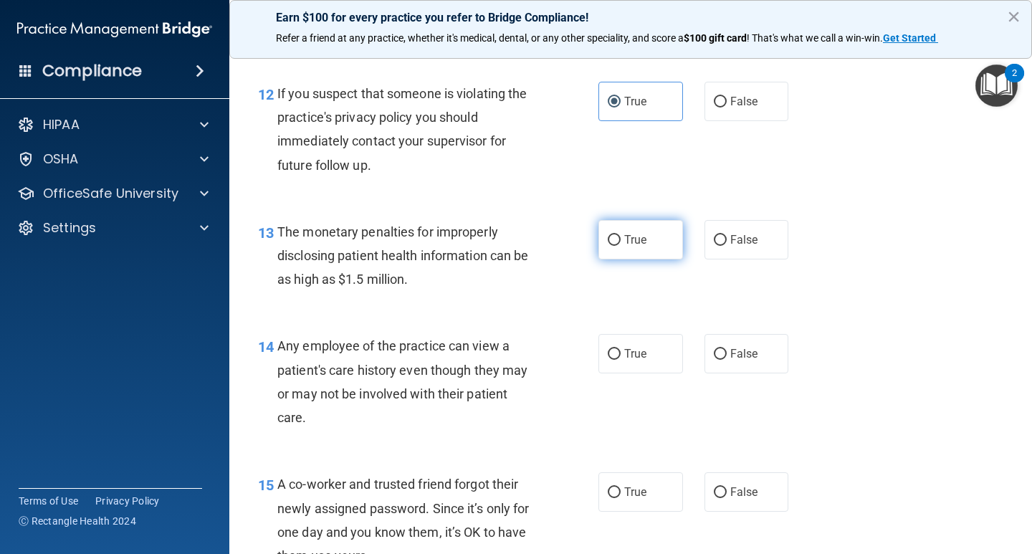
click at [624, 235] on span "True" at bounding box center [635, 240] width 22 height 14
click at [619, 235] on input "True" at bounding box center [614, 240] width 13 height 11
radio input "true"
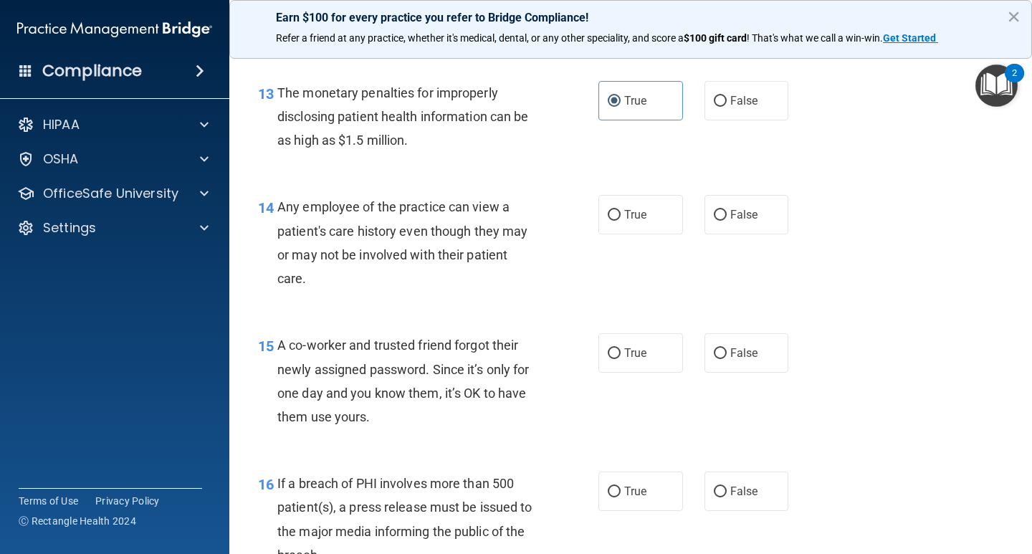
scroll to position [1577, 0]
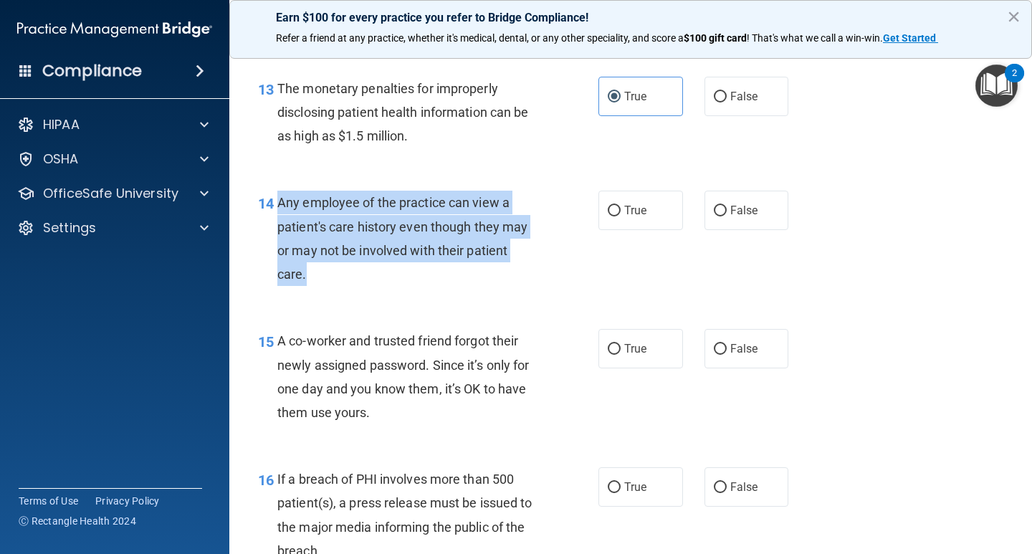
drag, startPoint x: 279, startPoint y: 261, endPoint x: 275, endPoint y: 211, distance: 49.6
click at [275, 211] on div "14 Any employee of the practice can view a patient's care history even though t…" at bounding box center [428, 242] width 383 height 102
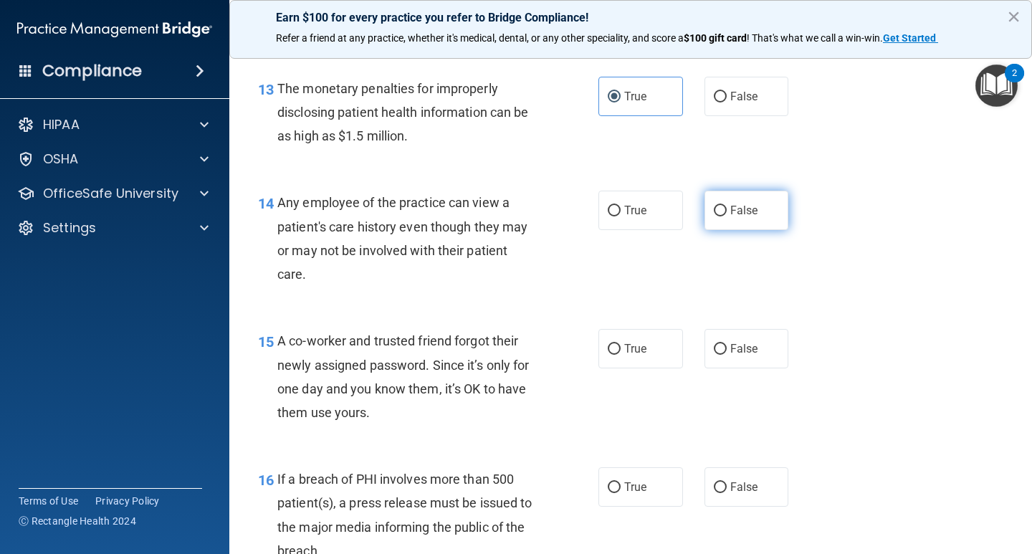
click at [730, 206] on span "False" at bounding box center [744, 211] width 28 height 14
click at [727, 206] on input "False" at bounding box center [720, 211] width 13 height 11
radio input "true"
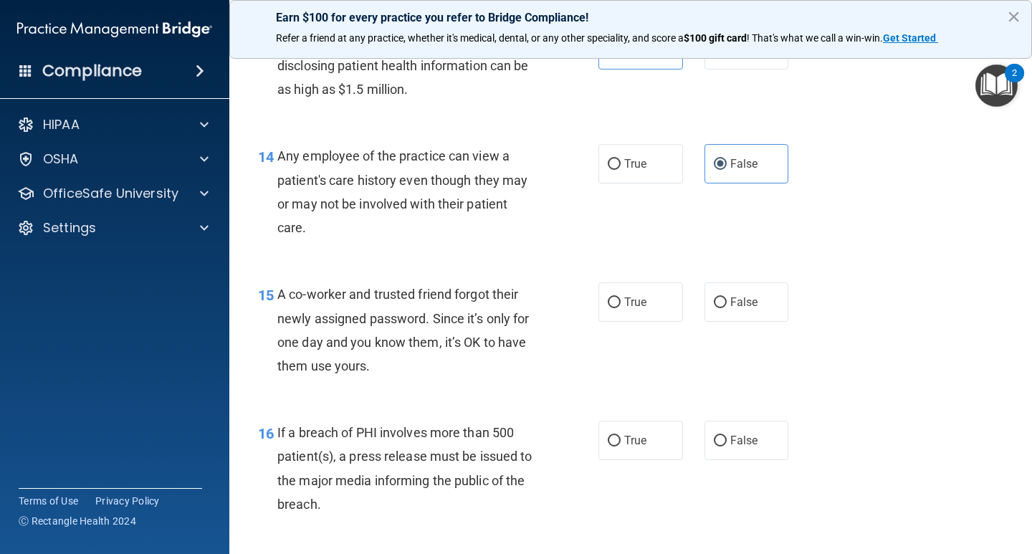
scroll to position [1648, 0]
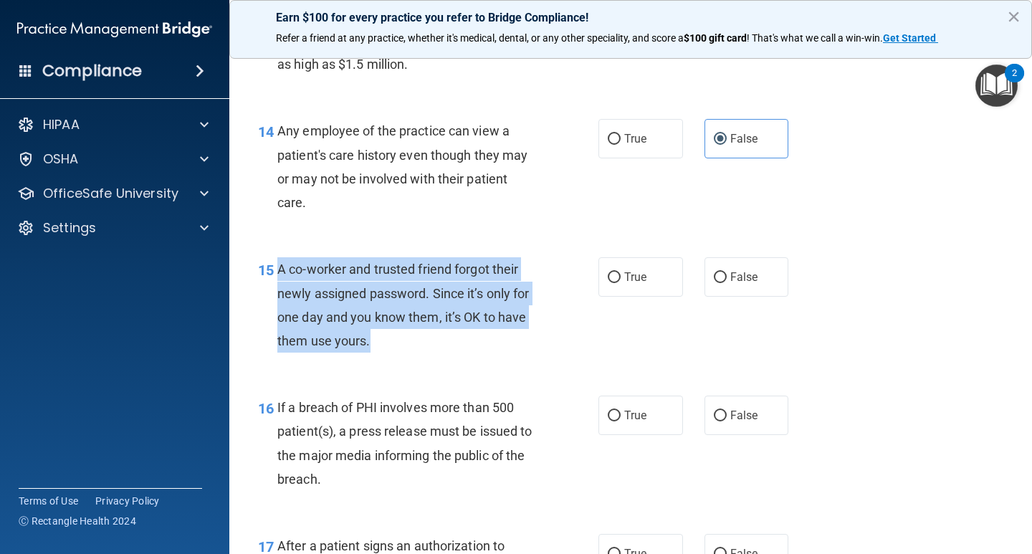
drag, startPoint x: 384, startPoint y: 346, endPoint x: 277, endPoint y: 266, distance: 134.2
click at [277, 266] on div "A co-worker and trusted friend forgot their newly assigned password. Since it’s…" at bounding box center [413, 304] width 272 height 95
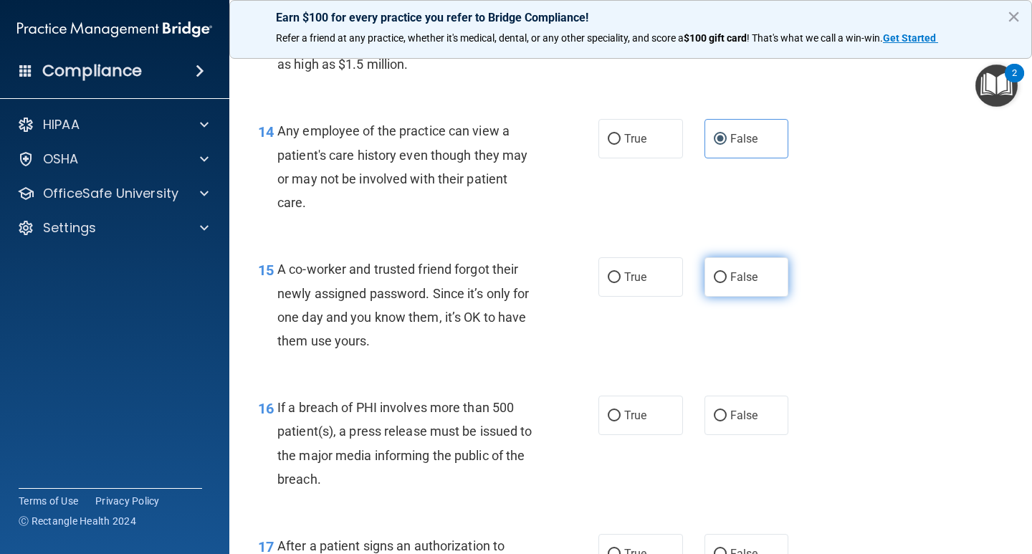
click at [731, 273] on span "False" at bounding box center [744, 277] width 28 height 14
click at [727, 273] on input "False" at bounding box center [720, 277] width 13 height 11
radio input "true"
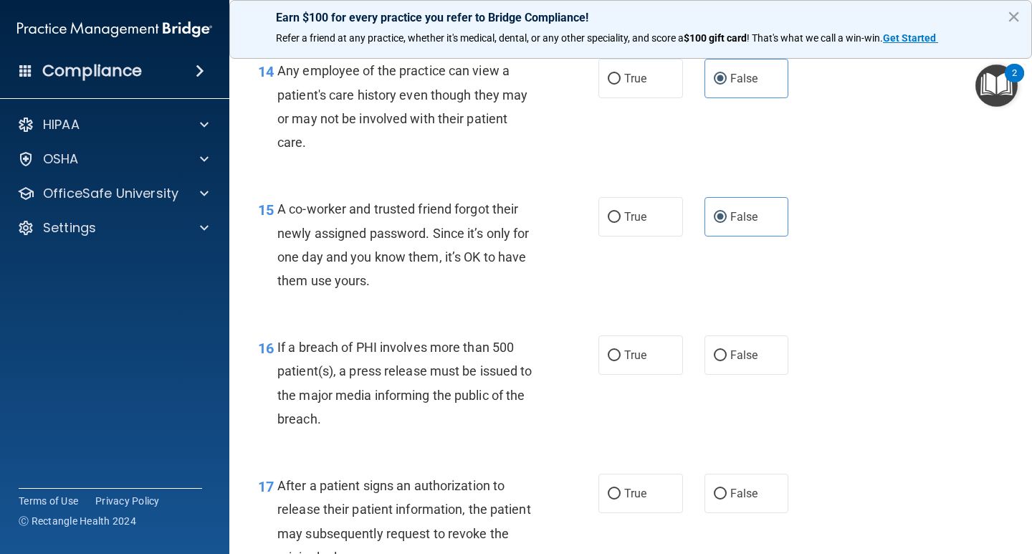
scroll to position [1792, 0]
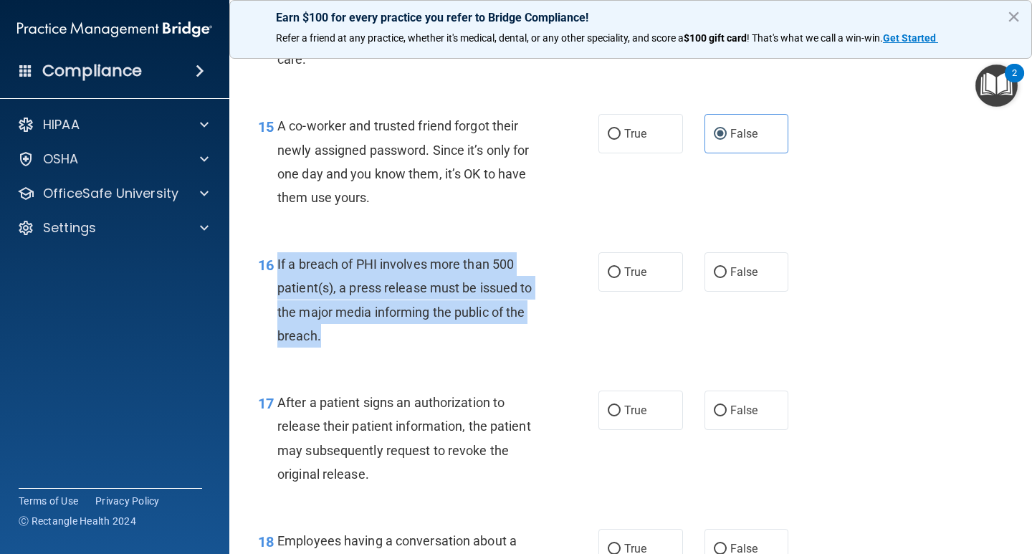
drag, startPoint x: 340, startPoint y: 334, endPoint x: 276, endPoint y: 265, distance: 93.8
click at [276, 265] on div "16 If a breach of PHI involves more than 500 patient(s), a press release must b…" at bounding box center [428, 303] width 383 height 102
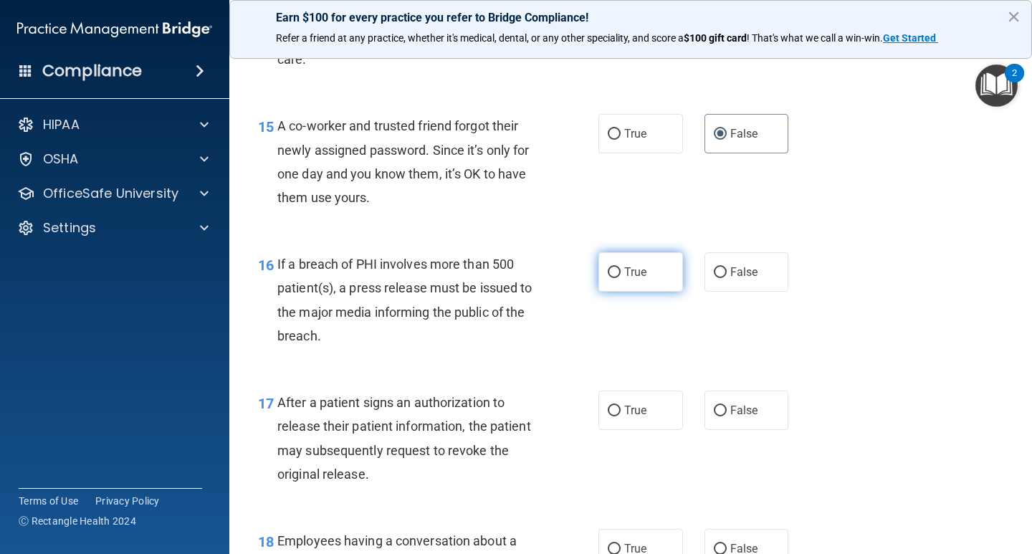
click at [631, 269] on span "True" at bounding box center [635, 272] width 22 height 14
click at [621, 269] on input "True" at bounding box center [614, 272] width 13 height 11
radio input "true"
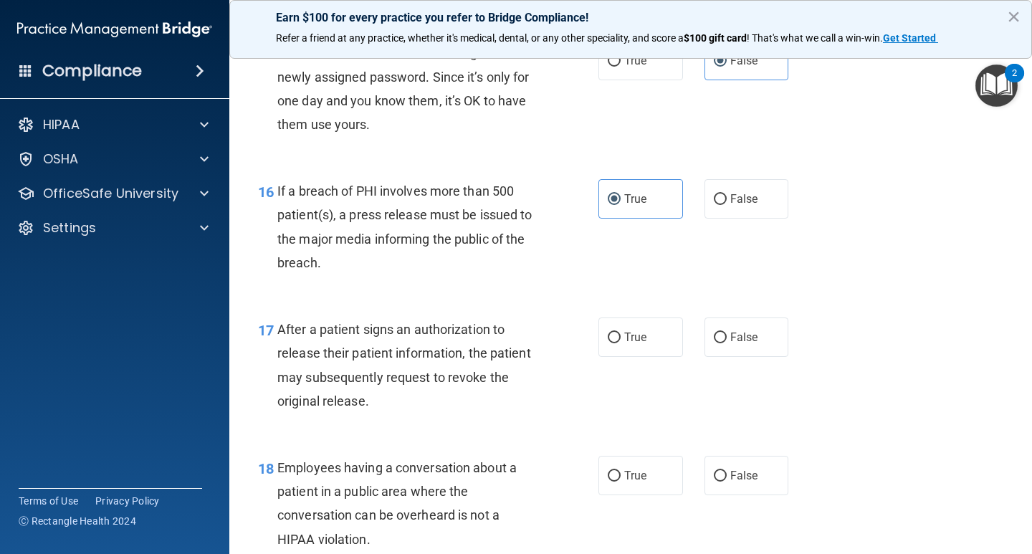
scroll to position [1935, 0]
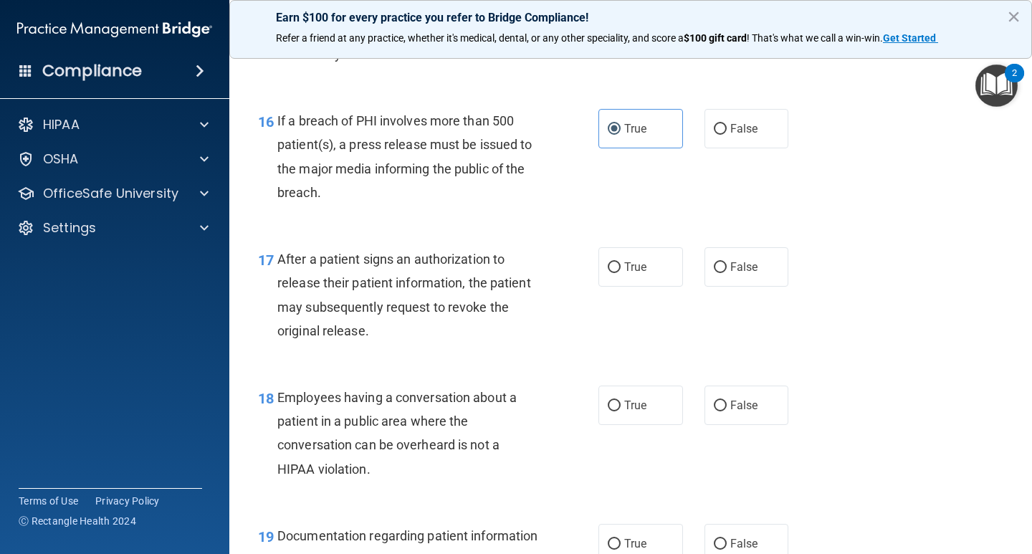
click at [380, 326] on div "After a patient signs an authorization to release their patient information, th…" at bounding box center [413, 294] width 272 height 95
click at [368, 335] on span "After a patient signs an authorization to release their patient information, th…" at bounding box center [404, 295] width 254 height 87
click at [372, 334] on div "After a patient signs an authorization to release their patient information, th…" at bounding box center [413, 294] width 272 height 95
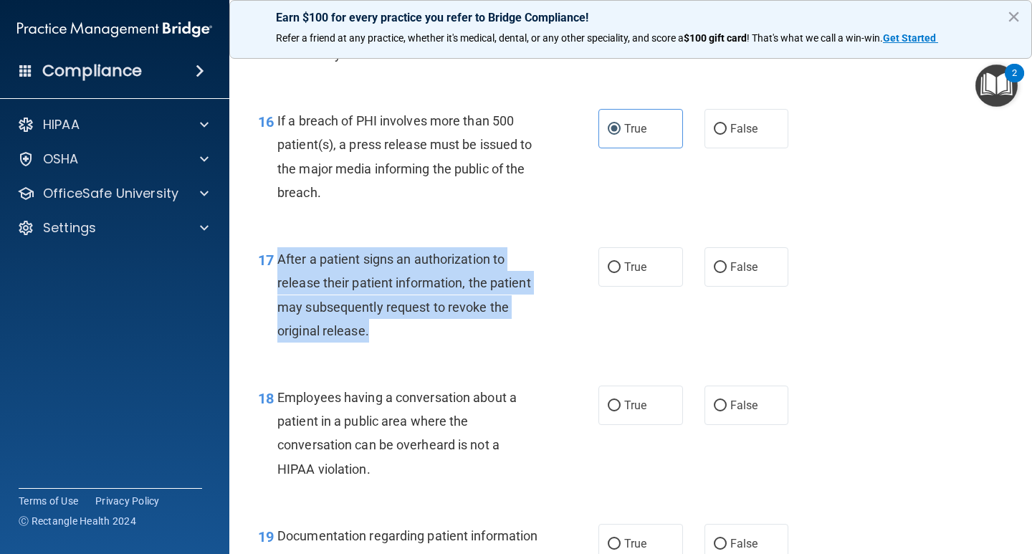
drag, startPoint x: 367, startPoint y: 333, endPoint x: 323, endPoint y: 275, distance: 72.1
click at [277, 250] on div "After a patient signs an authorization to release their patient information, th…" at bounding box center [413, 294] width 272 height 95
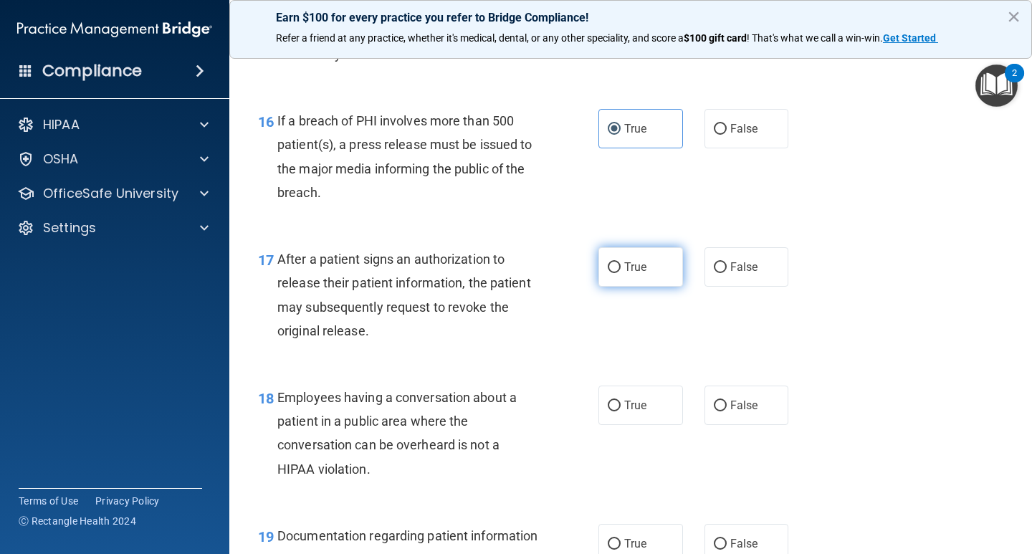
click at [629, 261] on span "True" at bounding box center [635, 267] width 22 height 14
click at [621, 262] on input "True" at bounding box center [614, 267] width 13 height 11
radio input "true"
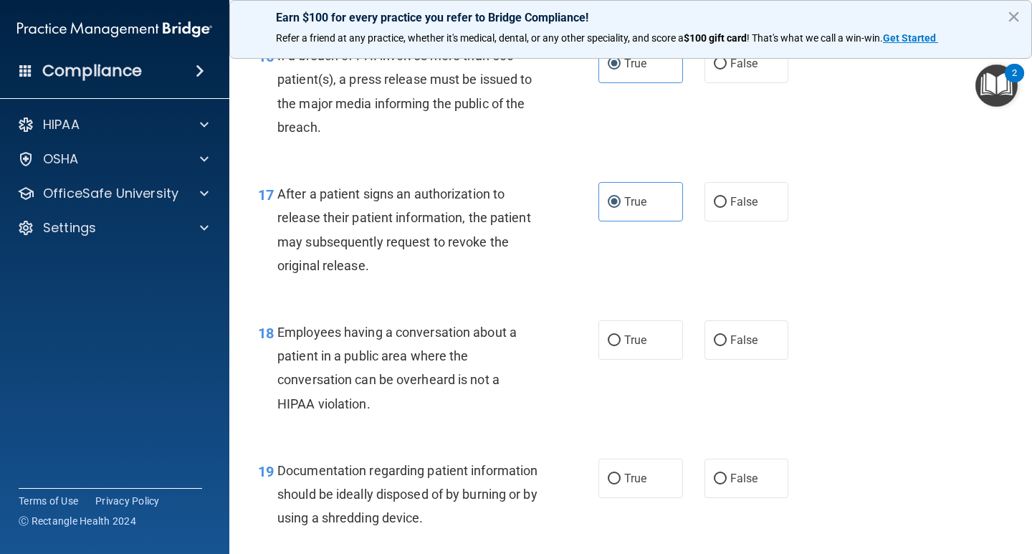
scroll to position [2079, 0]
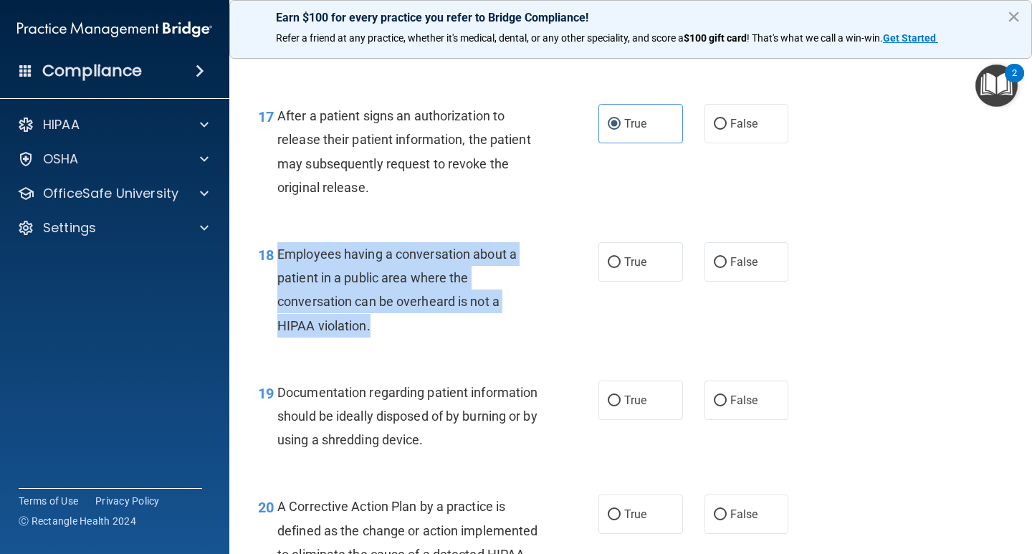
drag, startPoint x: 411, startPoint y: 330, endPoint x: 278, endPoint y: 248, distance: 156.1
click at [278, 248] on div "Employees having a conversation about a patient in a public area where the conv…" at bounding box center [413, 289] width 272 height 95
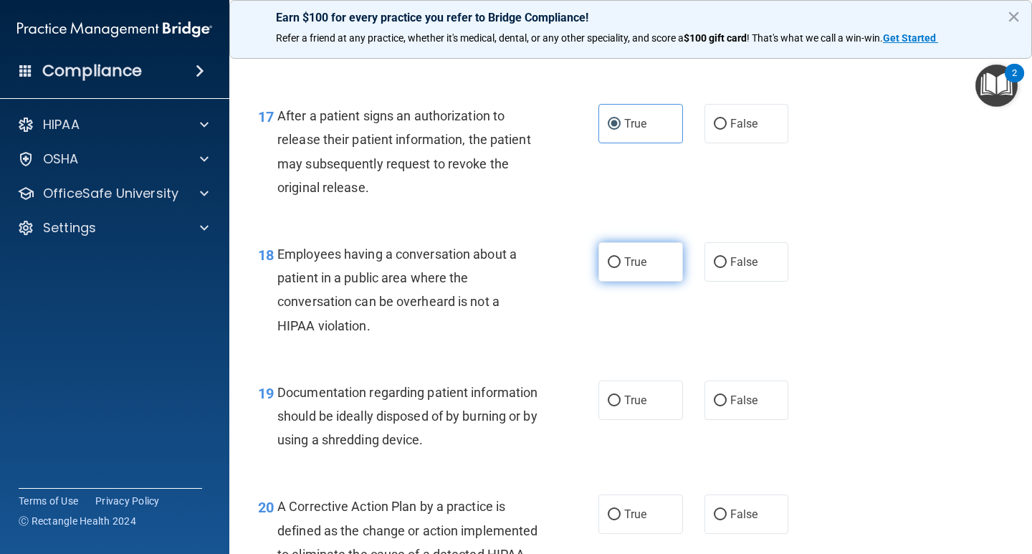
click at [612, 273] on label "True" at bounding box center [640, 261] width 85 height 39
click at [612, 268] on input "True" at bounding box center [614, 262] width 13 height 11
radio input "true"
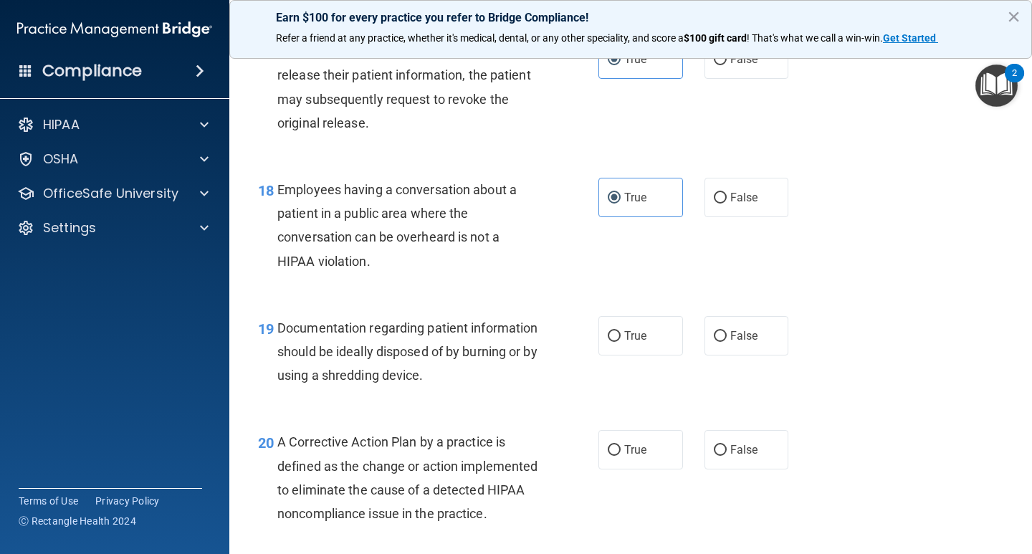
scroll to position [2222, 0]
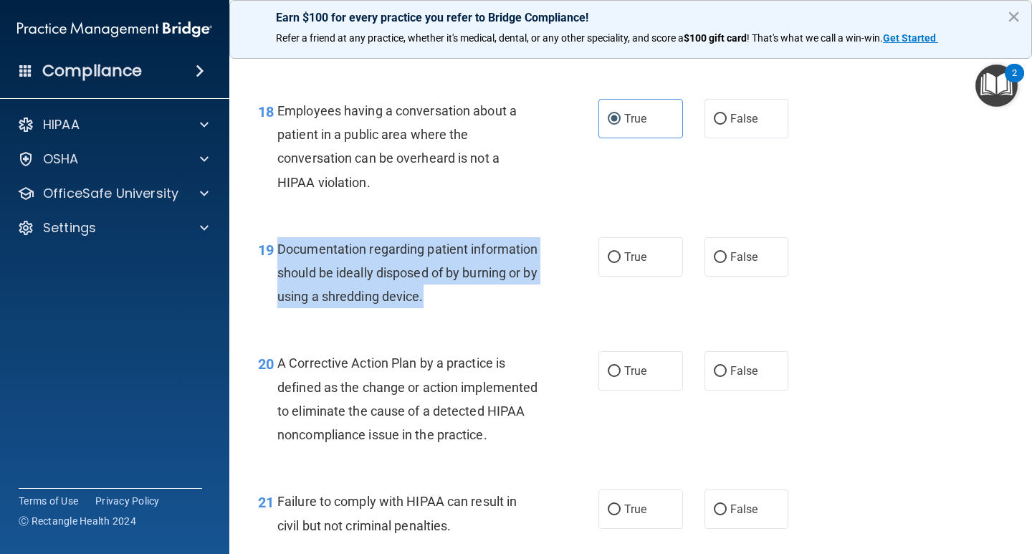
drag, startPoint x: 528, startPoint y: 302, endPoint x: 275, endPoint y: 242, distance: 259.4
click at [275, 242] on div "19 Documentation regarding patient information should be ideally disposed of by…" at bounding box center [428, 276] width 383 height 79
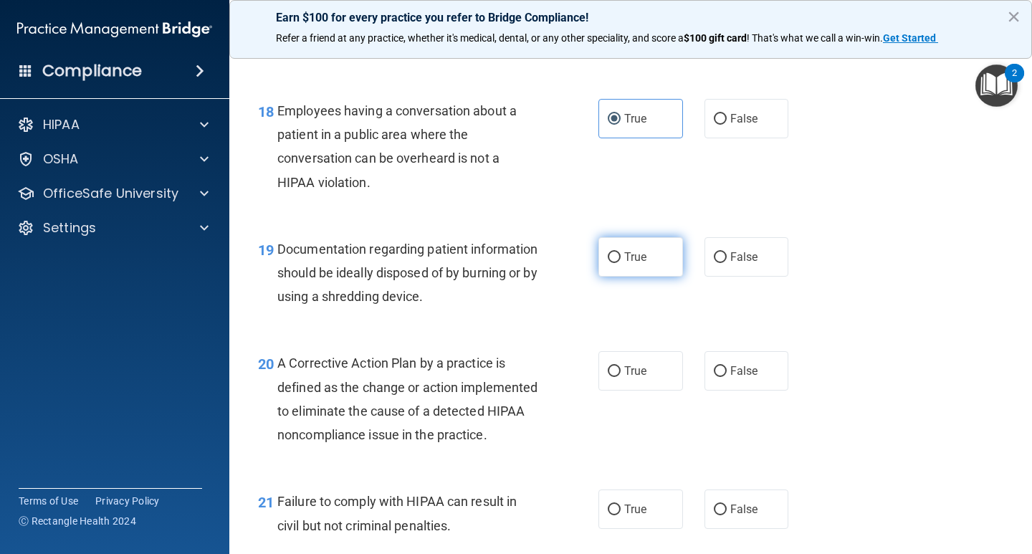
click at [611, 267] on label "True" at bounding box center [640, 256] width 85 height 39
click at [611, 263] on input "True" at bounding box center [614, 257] width 13 height 11
radio input "true"
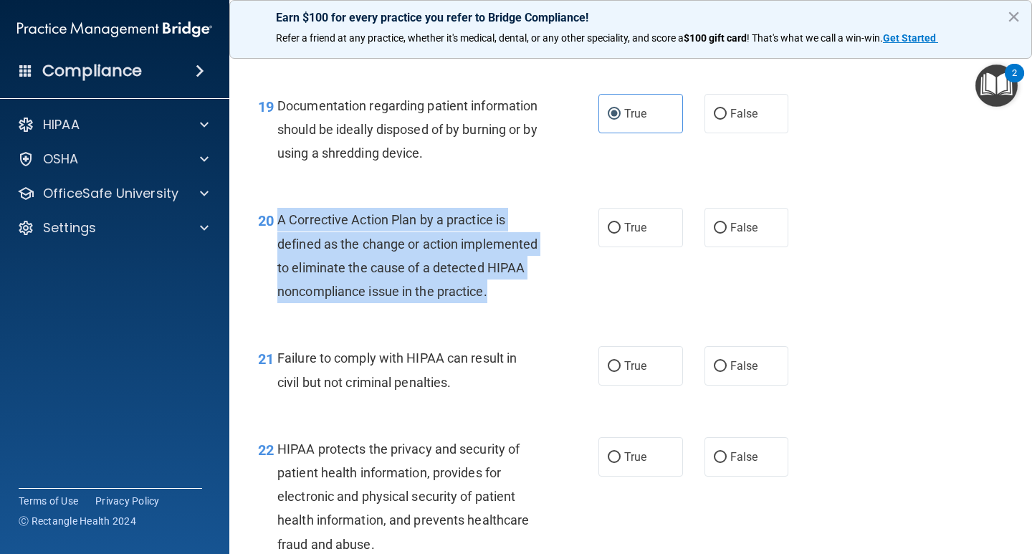
drag, startPoint x: 300, startPoint y: 315, endPoint x: 272, endPoint y: 234, distance: 85.0
click at [272, 234] on div "20 A Corrective Action Plan by a practice is defined as the change or action im…" at bounding box center [428, 259] width 383 height 102
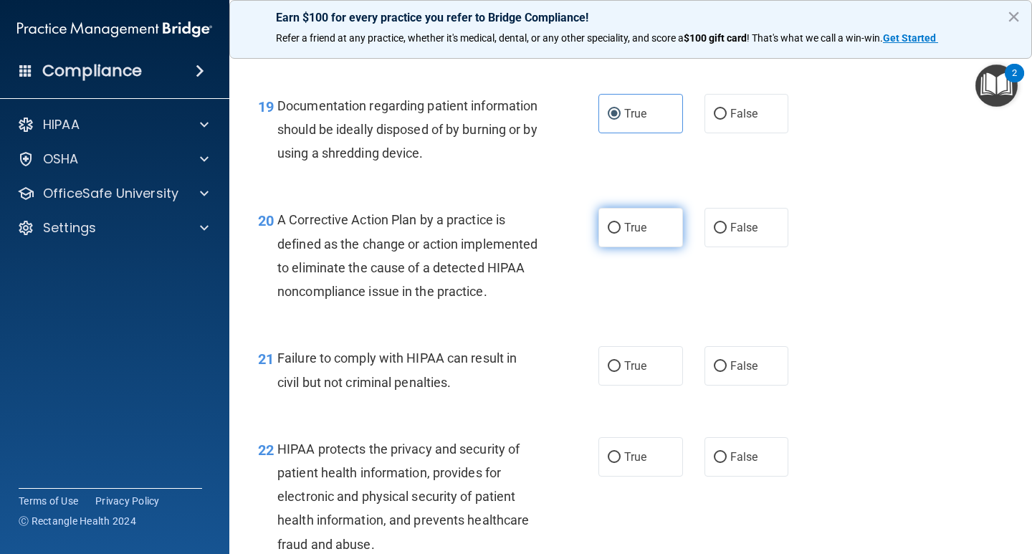
click at [652, 226] on label "True" at bounding box center [640, 227] width 85 height 39
click at [621, 226] on input "True" at bounding box center [614, 228] width 13 height 11
radio input "true"
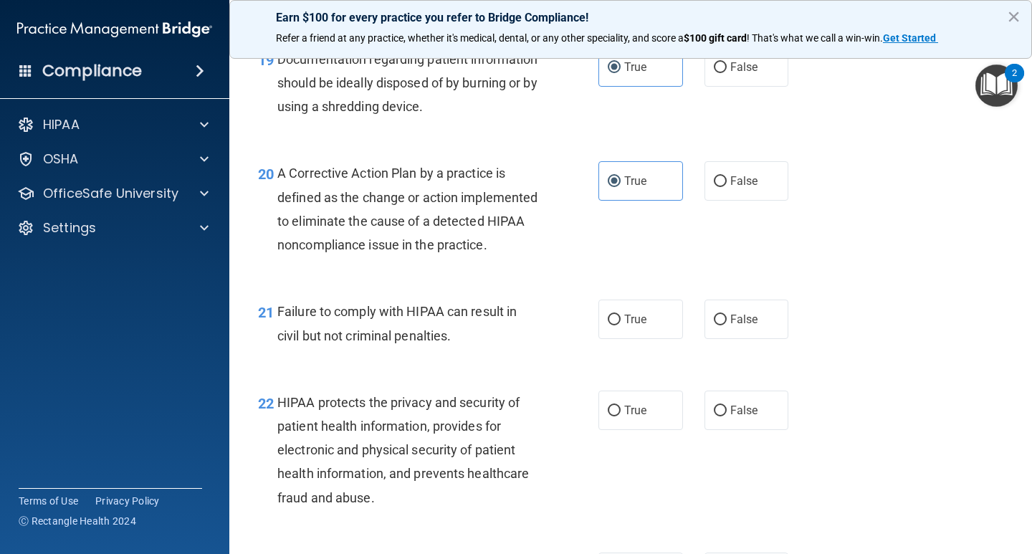
scroll to position [2437, 0]
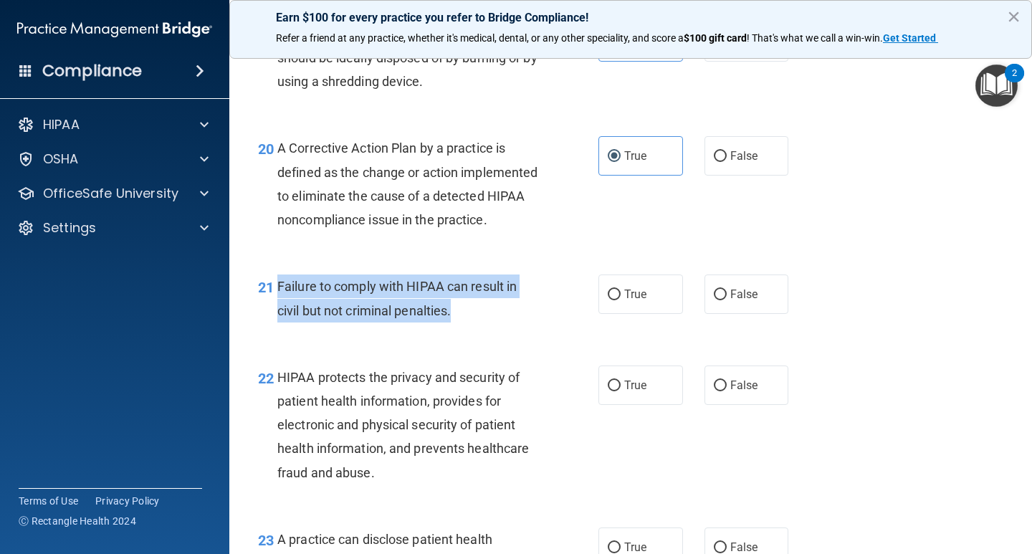
drag, startPoint x: 494, startPoint y: 343, endPoint x: 280, endPoint y: 310, distance: 216.8
click at [280, 310] on div "Failure to comply with HIPAA can result in civil but not criminal penalties." at bounding box center [413, 298] width 272 height 47
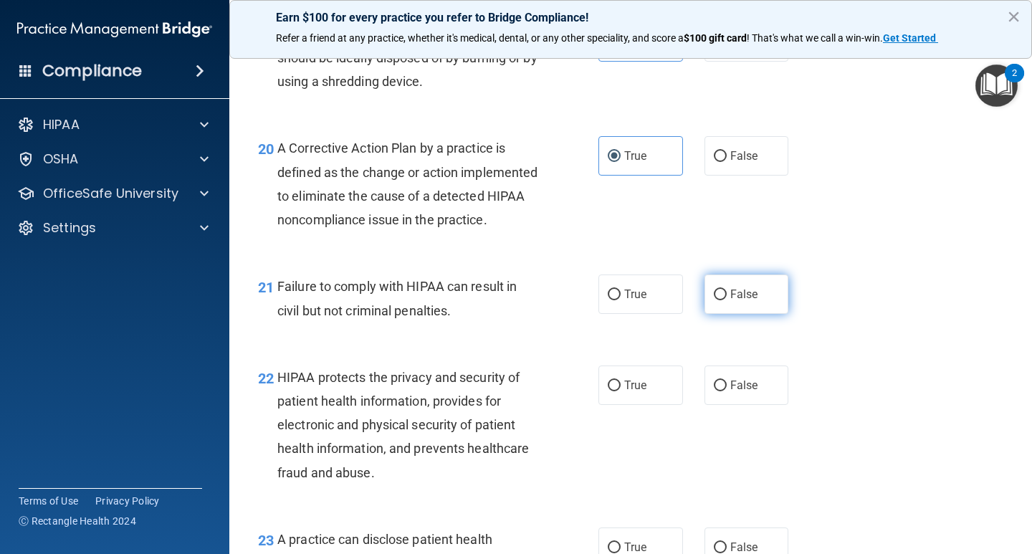
click at [737, 307] on label "False" at bounding box center [747, 294] width 85 height 39
click at [727, 300] on input "False" at bounding box center [720, 295] width 13 height 11
radio input "true"
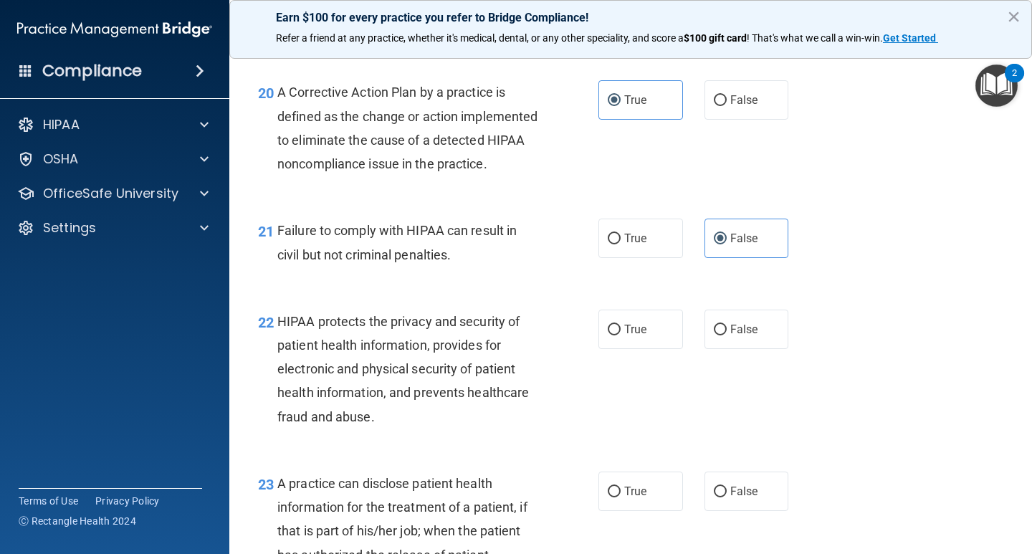
scroll to position [2580, 0]
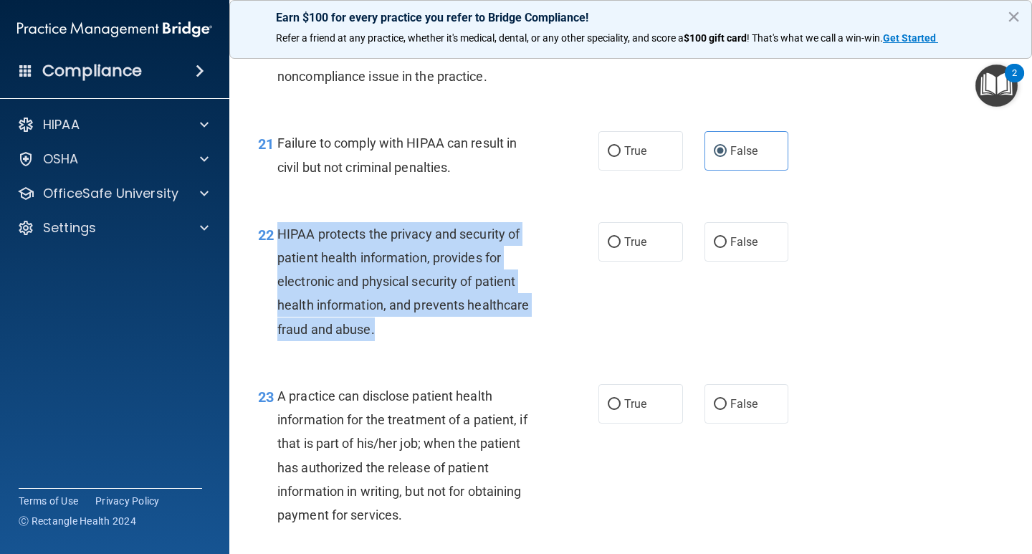
drag, startPoint x: 392, startPoint y: 350, endPoint x: 277, endPoint y: 249, distance: 153.4
click at [277, 249] on div "HIPAA protects the privacy and security of patient health information, provides…" at bounding box center [413, 281] width 272 height 119
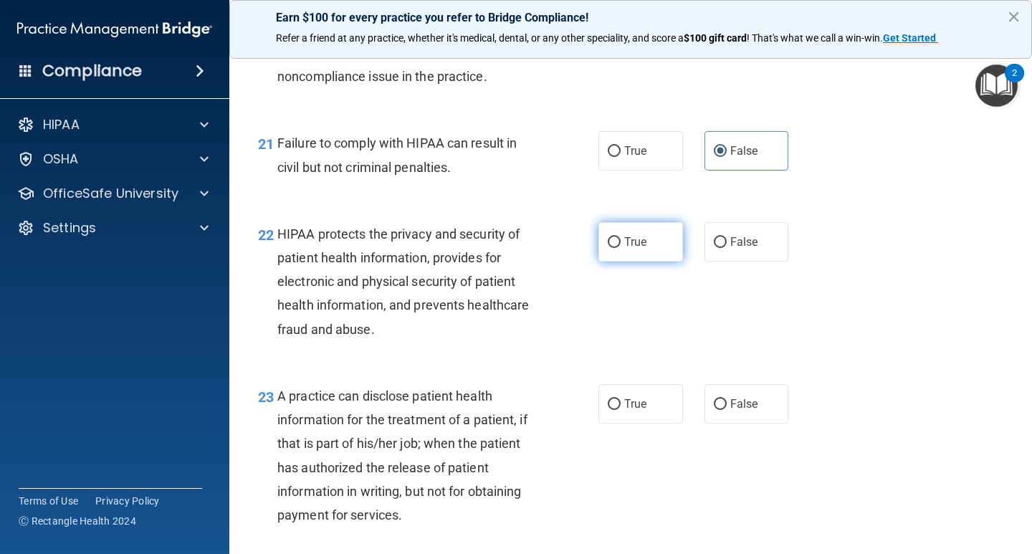
click at [649, 252] on label "True" at bounding box center [640, 241] width 85 height 39
click at [621, 248] on input "True" at bounding box center [614, 242] width 13 height 11
radio input "true"
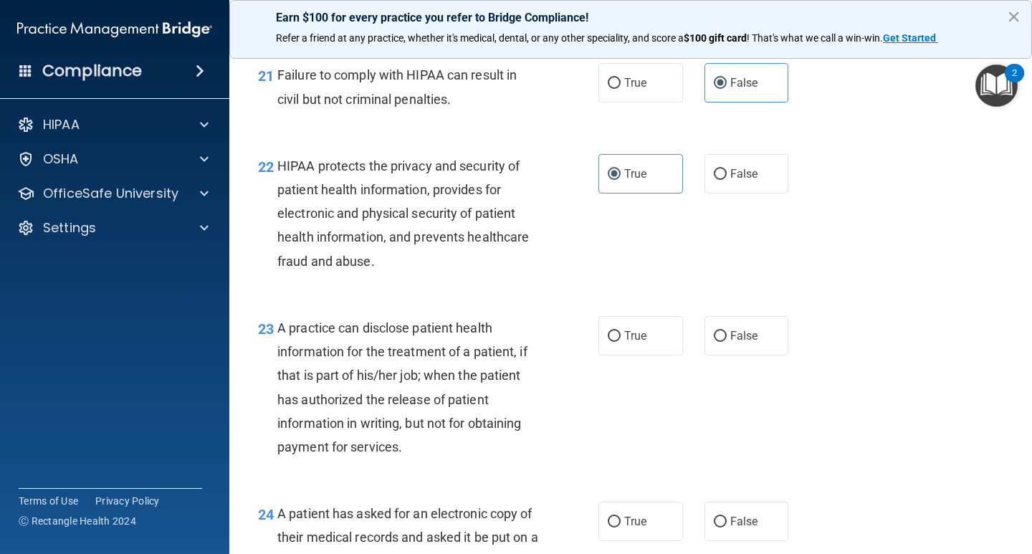
scroll to position [2724, 0]
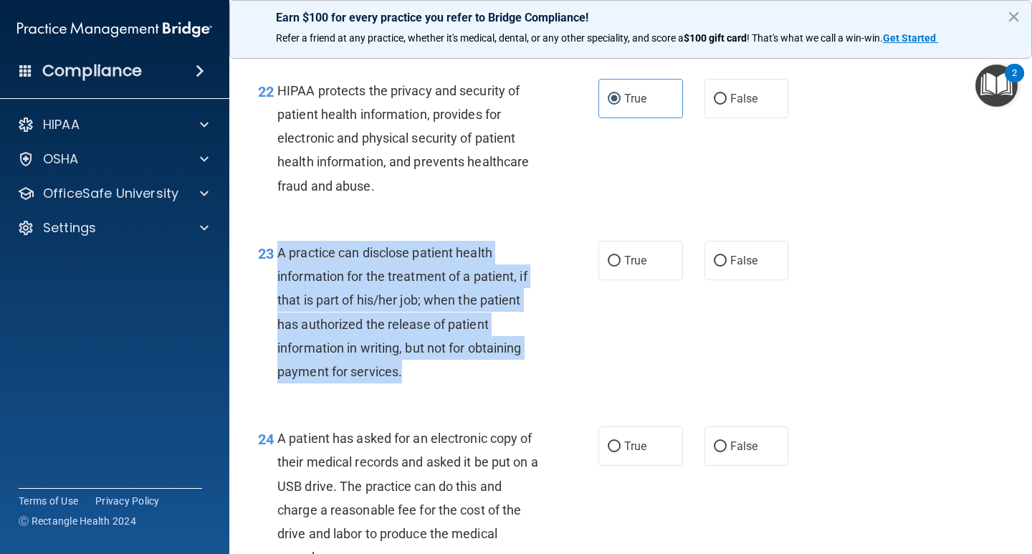
drag, startPoint x: 390, startPoint y: 394, endPoint x: 278, endPoint y: 264, distance: 171.3
click at [278, 264] on div "A practice can disclose patient health information for the treatment of a patie…" at bounding box center [413, 312] width 272 height 143
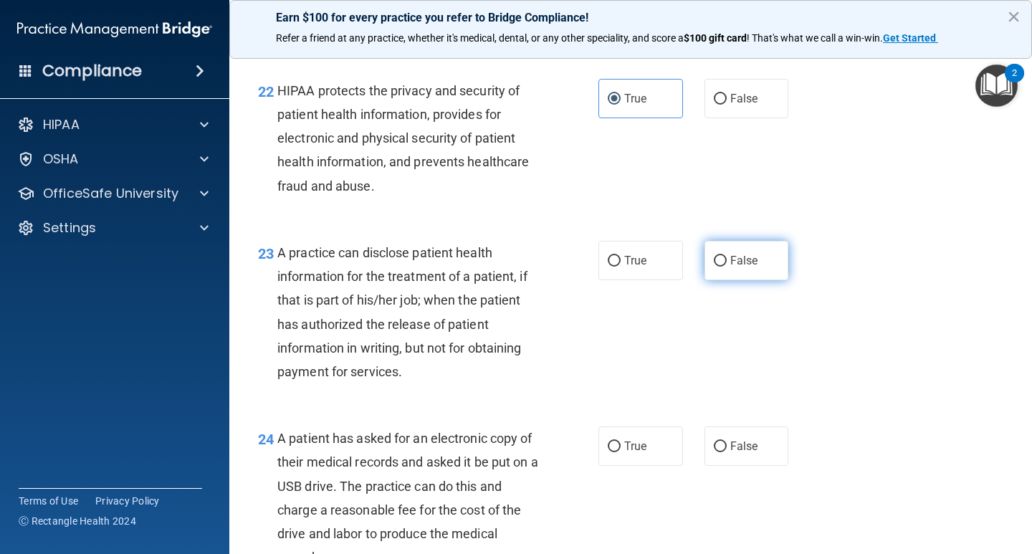
click at [730, 267] on span "False" at bounding box center [744, 261] width 28 height 14
click at [726, 267] on input "False" at bounding box center [720, 261] width 13 height 11
radio input "true"
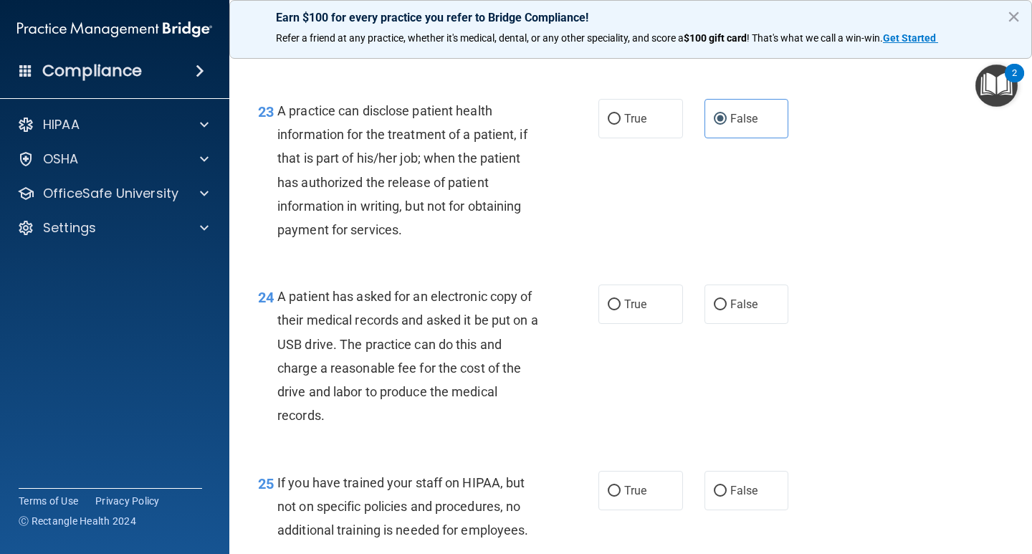
scroll to position [2867, 0]
click at [278, 316] on div "24 A patient has asked for an electronic copy of their medical records and aske…" at bounding box center [428, 358] width 383 height 150
drag, startPoint x: 345, startPoint y: 423, endPoint x: 323, endPoint y: 442, distance: 29.0
click at [343, 425] on div "A patient has asked for an electronic copy of their medical records and asked i…" at bounding box center [413, 354] width 272 height 143
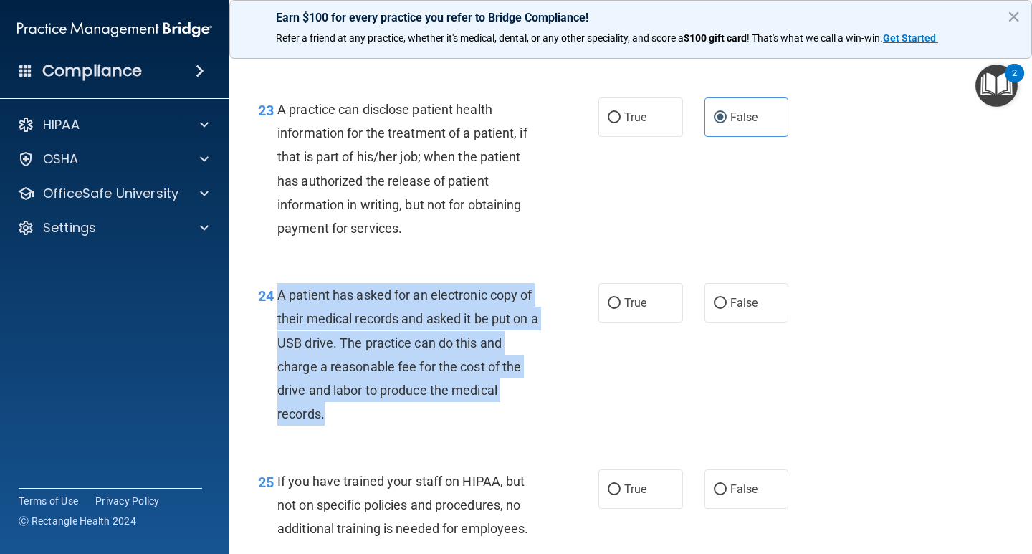
drag, startPoint x: 338, startPoint y: 442, endPoint x: 271, endPoint y: 318, distance: 140.8
click at [271, 318] on div "24 A patient has asked for an electronic copy of their medical records and aske…" at bounding box center [428, 358] width 383 height 150
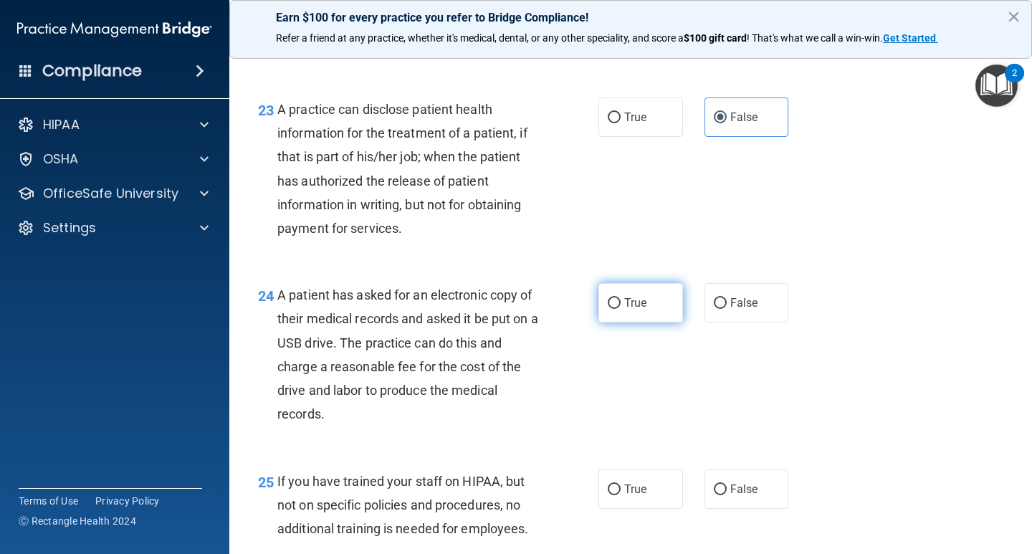
click at [629, 310] on span "True" at bounding box center [635, 303] width 22 height 14
click at [621, 309] on input "True" at bounding box center [614, 303] width 13 height 11
radio input "true"
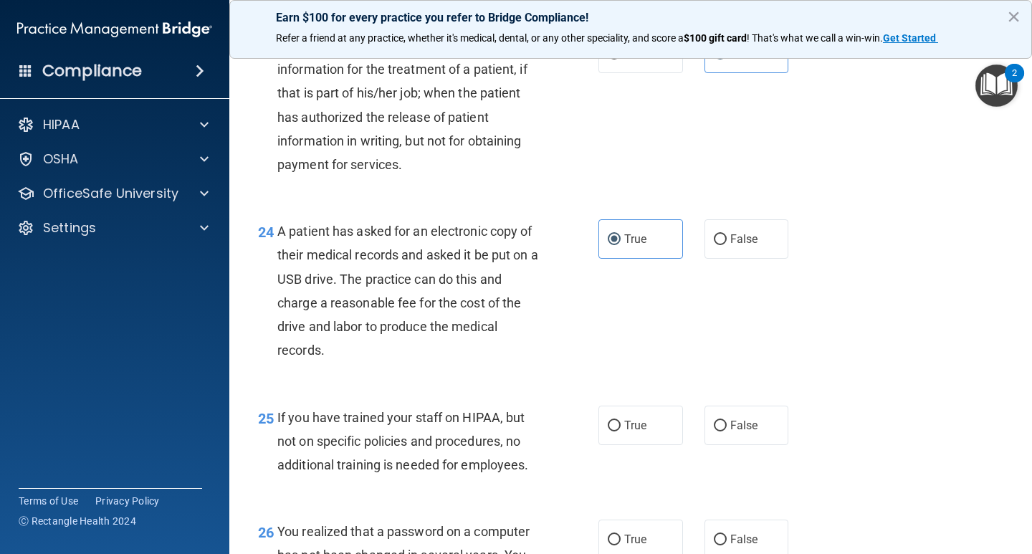
scroll to position [3154, 0]
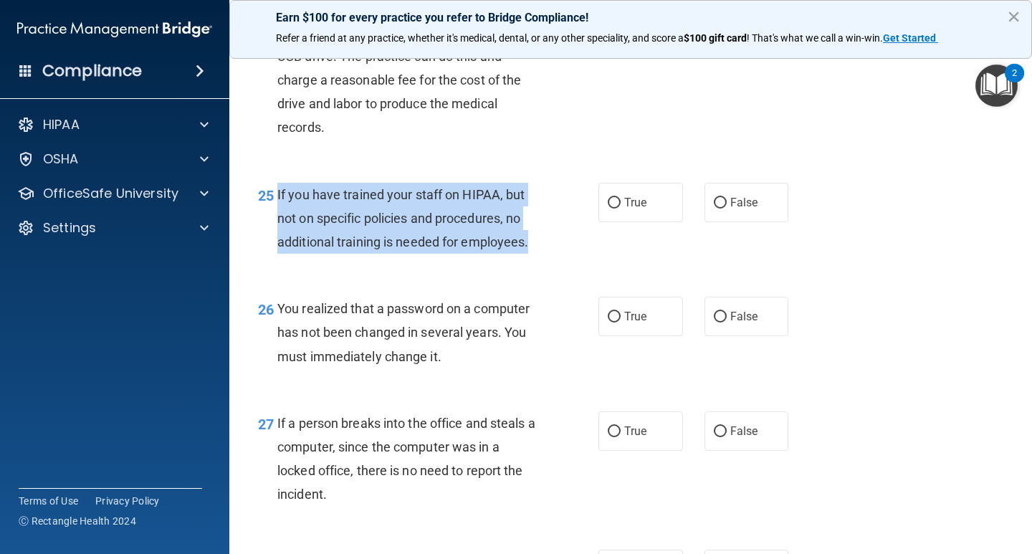
drag, startPoint x: 529, startPoint y: 265, endPoint x: 277, endPoint y: 211, distance: 257.3
click at [277, 211] on span "If you have trained your staff on HIPAA, but not on specific policies and proce…" at bounding box center [402, 218] width 251 height 62
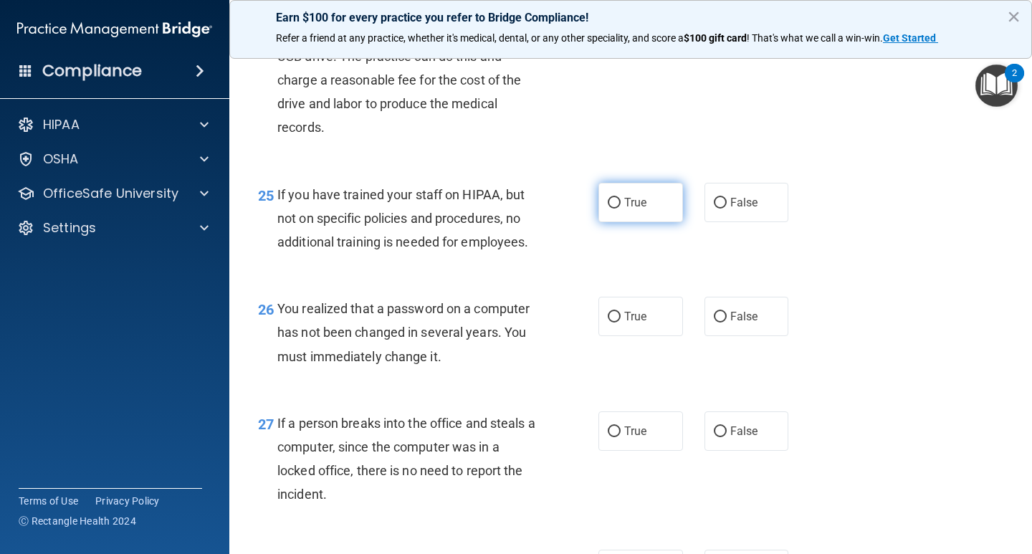
click at [640, 209] on span "True" at bounding box center [635, 203] width 22 height 14
click at [621, 209] on input "True" at bounding box center [614, 203] width 13 height 11
radio input "true"
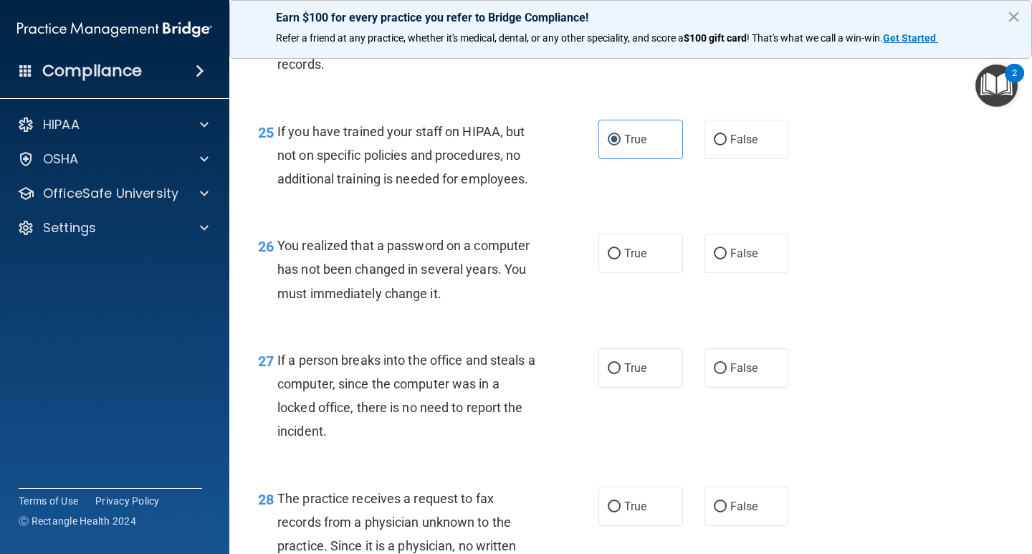
scroll to position [3297, 0]
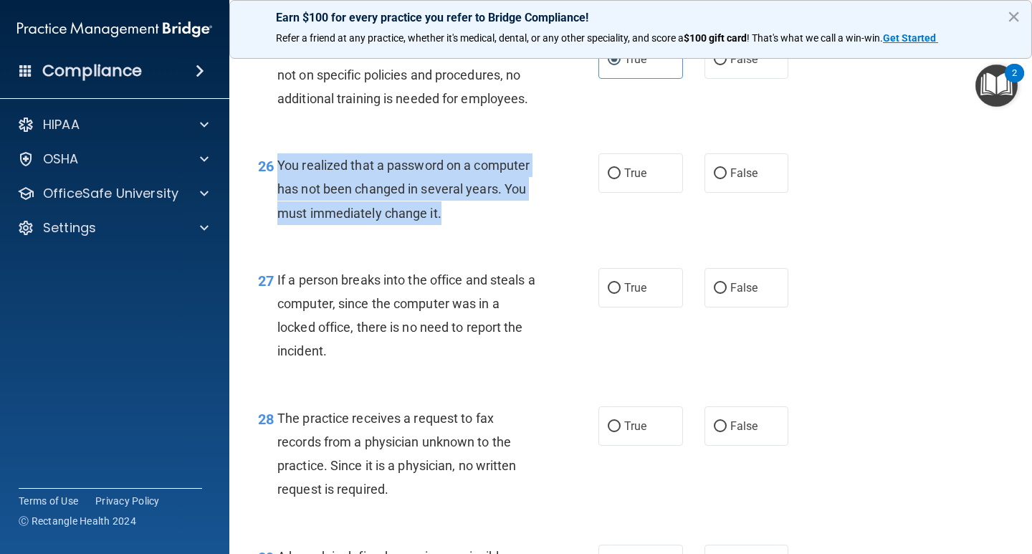
drag, startPoint x: 449, startPoint y: 234, endPoint x: 318, endPoint y: 191, distance: 138.0
click at [276, 188] on div "26 You realized that a password on a computer has not been changed in several y…" at bounding box center [428, 192] width 383 height 79
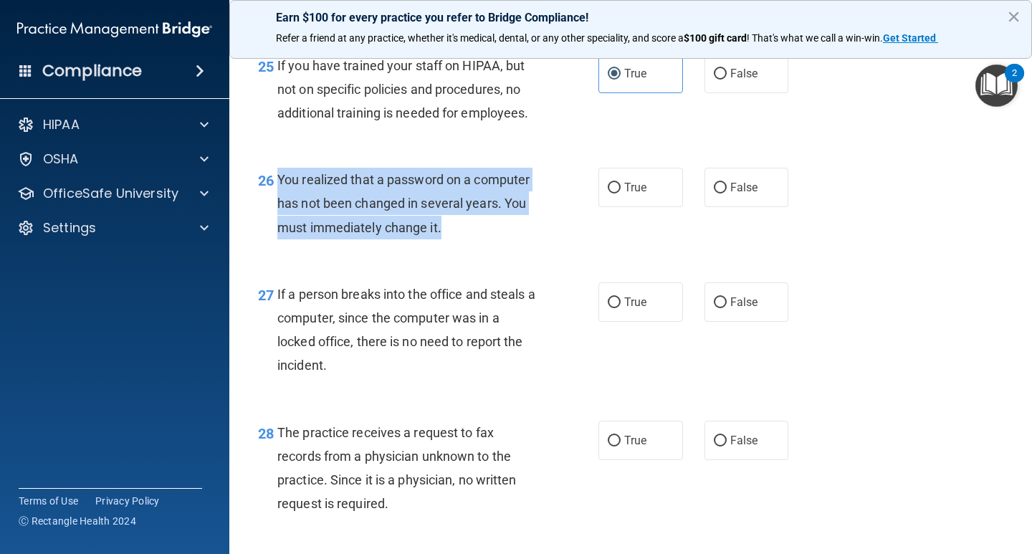
scroll to position [3281, 0]
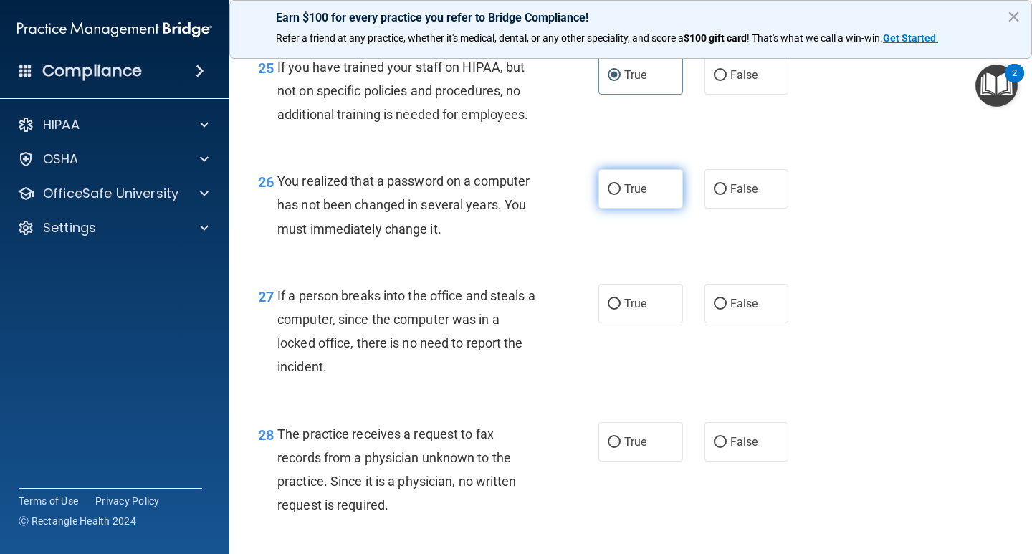
click at [624, 196] on span "True" at bounding box center [635, 189] width 22 height 14
click at [621, 195] on input "True" at bounding box center [614, 189] width 13 height 11
radio input "true"
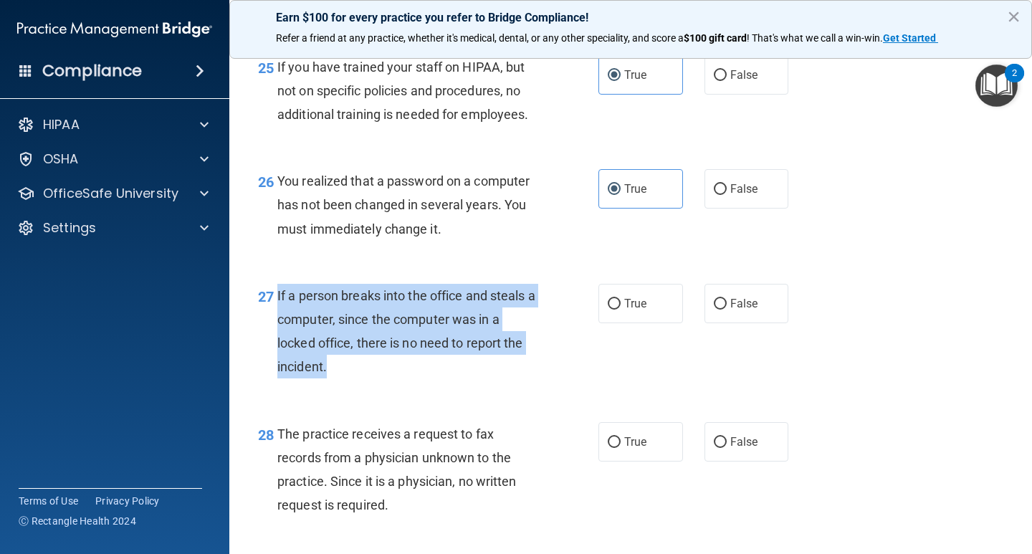
drag, startPoint x: 312, startPoint y: 396, endPoint x: 276, endPoint y: 318, distance: 86.0
click at [276, 318] on div "27 If a person breaks into the office and steals a computer, since the computer…" at bounding box center [428, 335] width 383 height 102
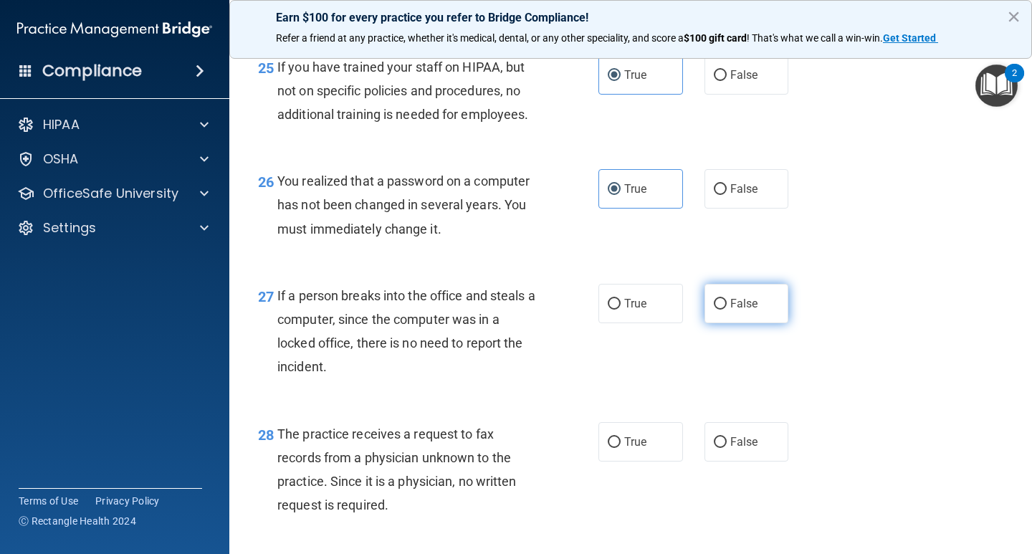
click at [738, 310] on span "False" at bounding box center [744, 304] width 28 height 14
click at [727, 310] on input "False" at bounding box center [720, 304] width 13 height 11
radio input "true"
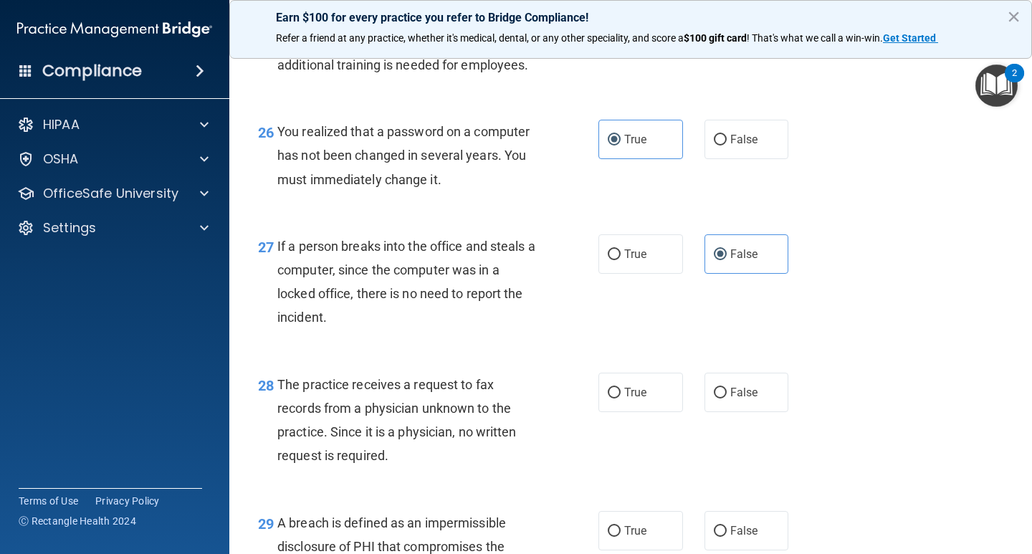
scroll to position [3568, 0]
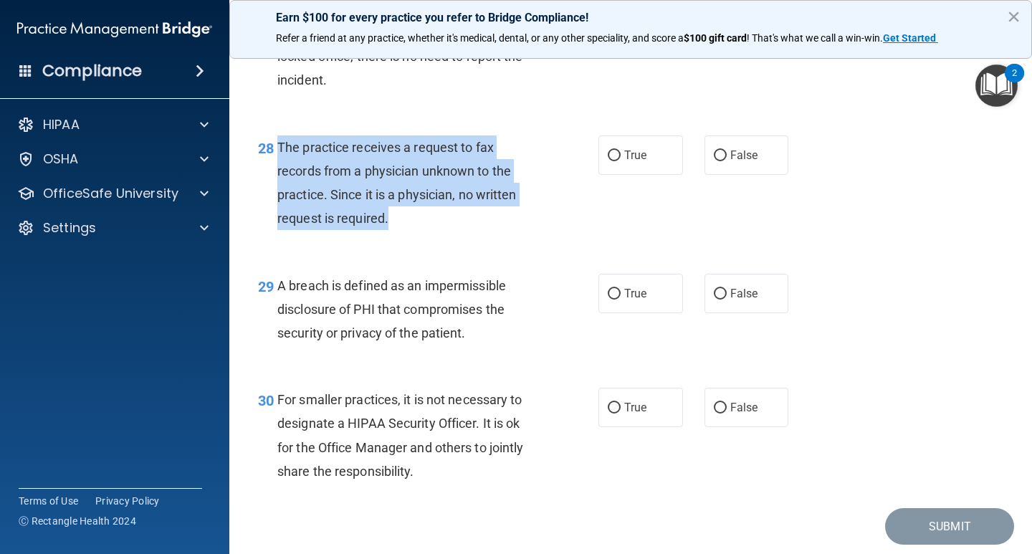
drag, startPoint x: 395, startPoint y: 244, endPoint x: 274, endPoint y: 168, distance: 143.4
click at [274, 168] on div "28 The practice receives a request to fax records from a physician unknown to t…" at bounding box center [428, 186] width 383 height 102
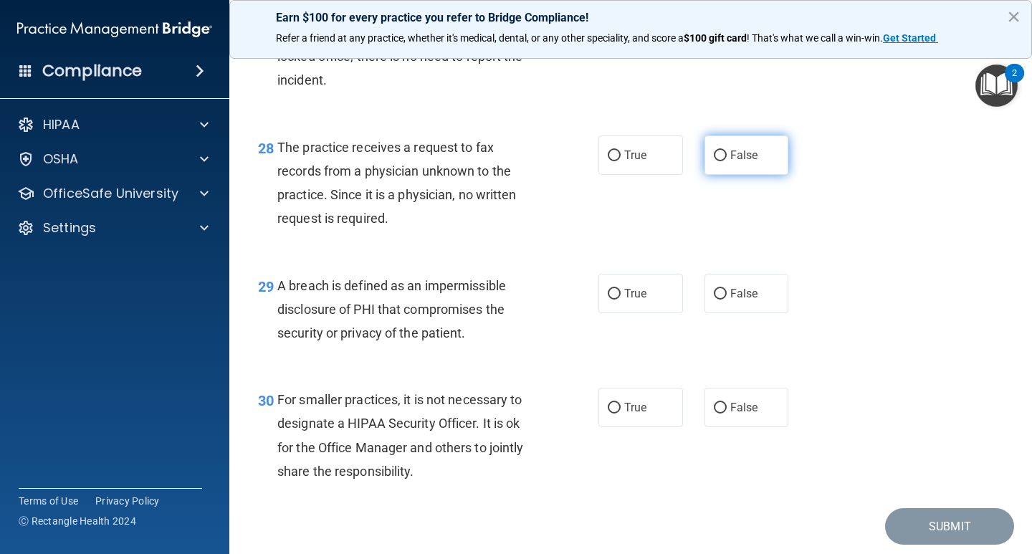
click at [713, 166] on label "False" at bounding box center [747, 154] width 85 height 39
click at [714, 161] on input "False" at bounding box center [720, 156] width 13 height 11
radio input "true"
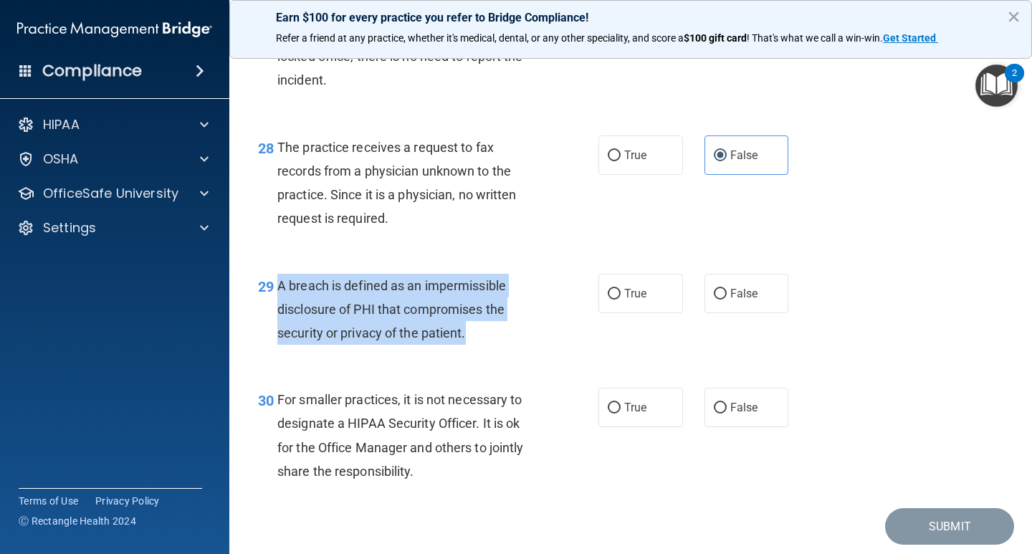
drag, startPoint x: 485, startPoint y: 355, endPoint x: 275, endPoint y: 307, distance: 216.0
click at [275, 307] on div "29 A breach is defined as an impermissible disclosure of PHI that compromises t…" at bounding box center [428, 313] width 383 height 79
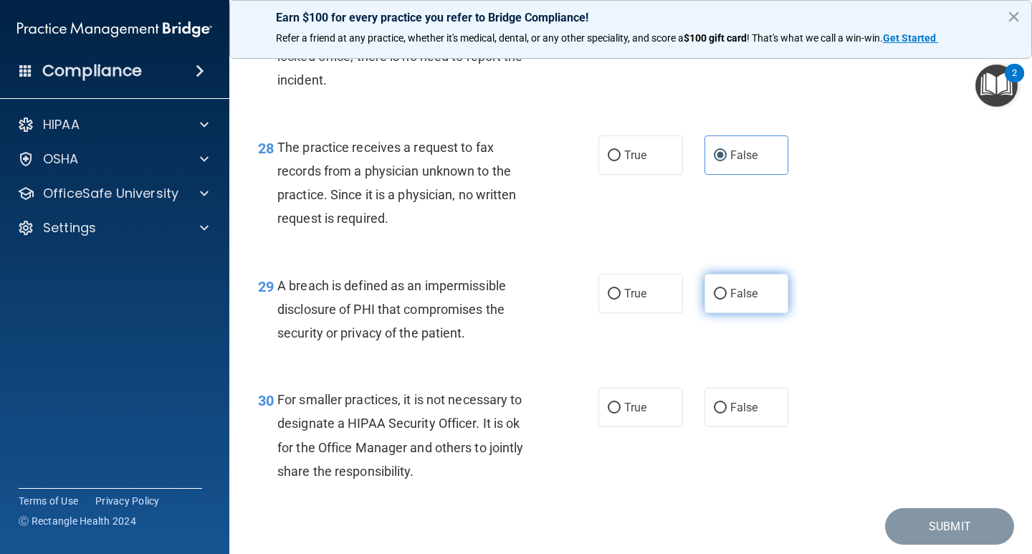
click at [728, 313] on label "False" at bounding box center [747, 293] width 85 height 39
click at [727, 300] on input "False" at bounding box center [720, 294] width 13 height 11
radio input "true"
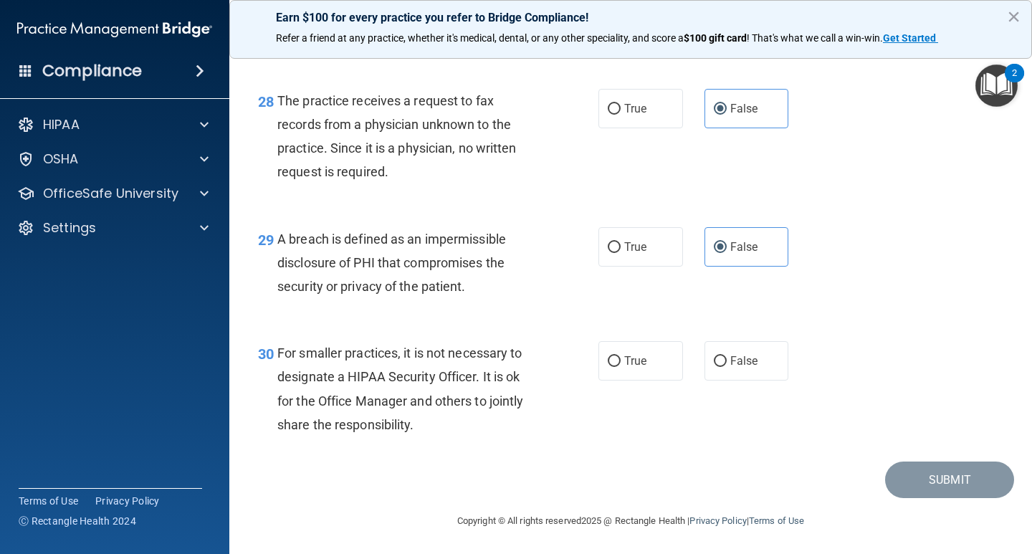
scroll to position [3640, 0]
click at [413, 424] on div "For smaller practices, it is not necessary to designate a HIPAA Security Office…" at bounding box center [413, 387] width 272 height 95
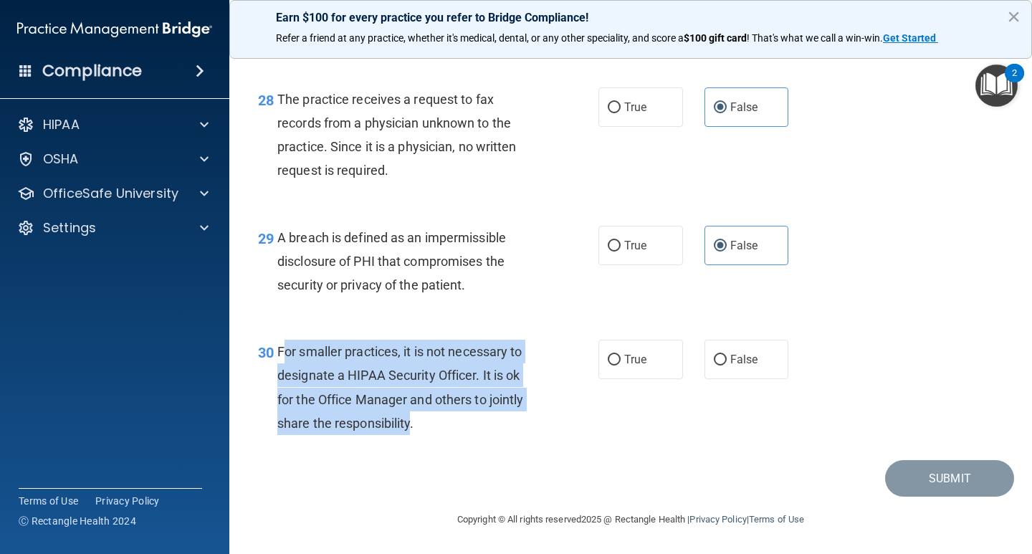
drag, startPoint x: 394, startPoint y: 421, endPoint x: 282, endPoint y: 357, distance: 129.1
click at [282, 357] on span "For smaller practices, it is not necessary to designate a HIPAA Security Office…" at bounding box center [400, 387] width 246 height 87
click at [400, 425] on span "For smaller practices, it is not necessary to designate a HIPAA Security Office…" at bounding box center [400, 387] width 246 height 87
click at [413, 426] on span "For smaller practices, it is not necessary to designate a HIPAA Security Office…" at bounding box center [400, 387] width 246 height 87
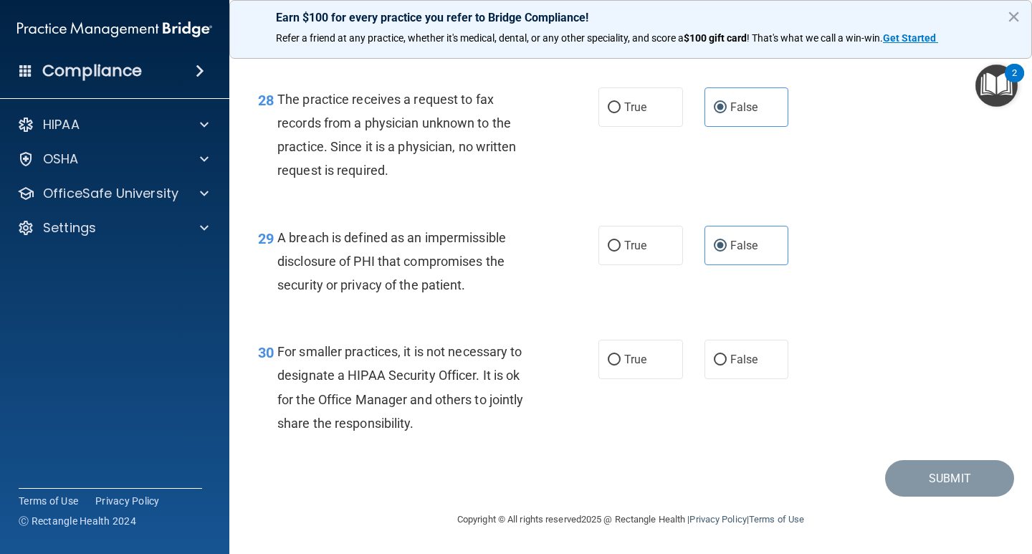
drag, startPoint x: 426, startPoint y: 429, endPoint x: 398, endPoint y: 429, distance: 28.0
click at [425, 429] on div "For smaller practices, it is not necessary to designate a HIPAA Security Office…" at bounding box center [413, 387] width 272 height 95
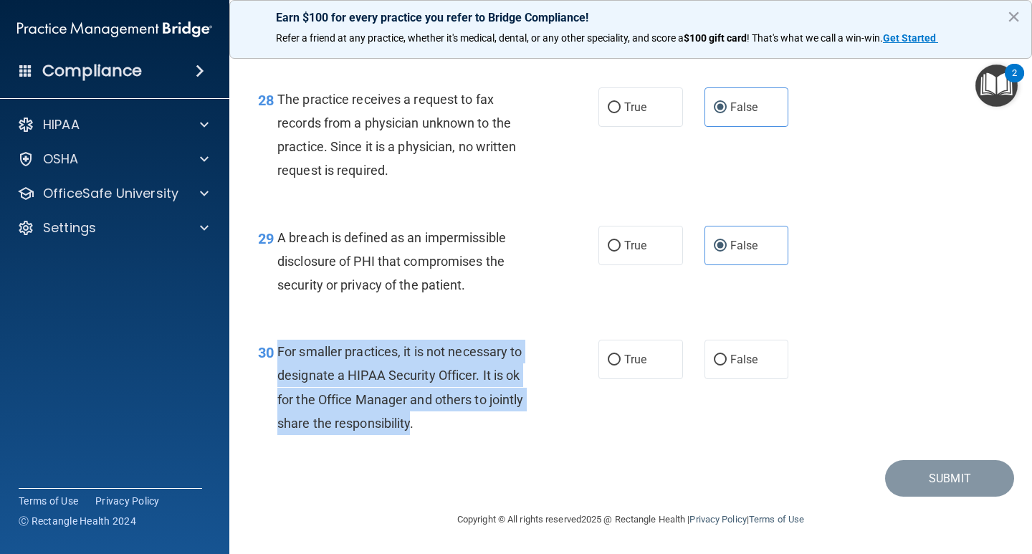
drag, startPoint x: 411, startPoint y: 424, endPoint x: 291, endPoint y: 360, distance: 135.6
click at [273, 353] on div "30 For smaller practices, it is not necessary to designate a HIPAA Security Off…" at bounding box center [428, 391] width 383 height 102
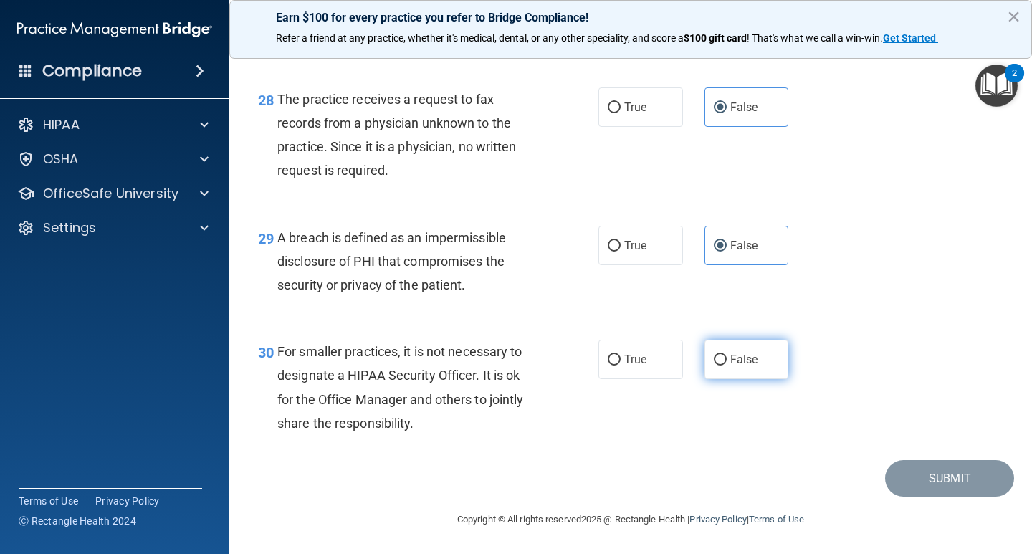
click at [738, 358] on span "False" at bounding box center [744, 360] width 28 height 14
click at [727, 358] on input "False" at bounding box center [720, 360] width 13 height 11
radio input "true"
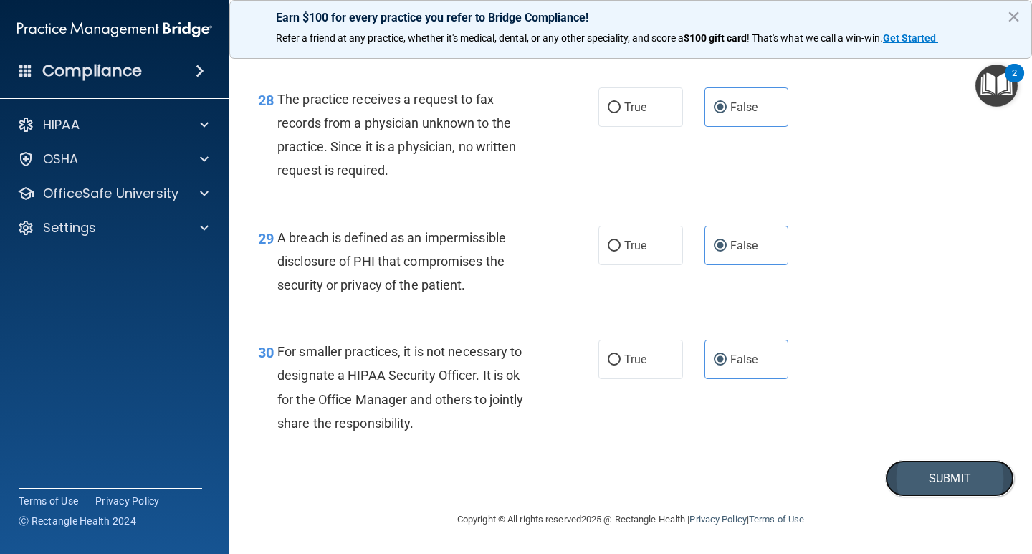
click at [948, 490] on button "Submit" at bounding box center [949, 478] width 129 height 37
click at [930, 478] on button "Submit" at bounding box center [949, 478] width 129 height 37
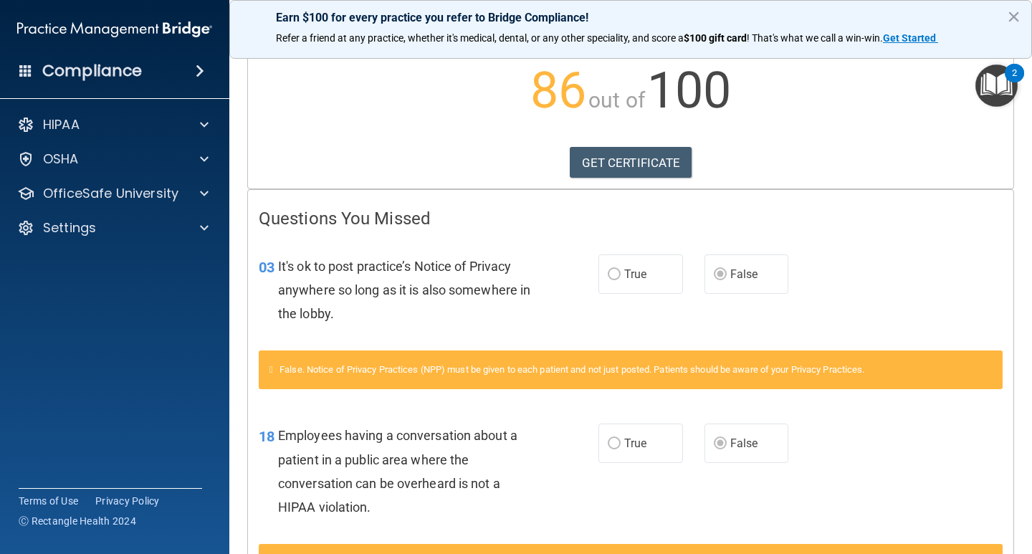
scroll to position [28, 0]
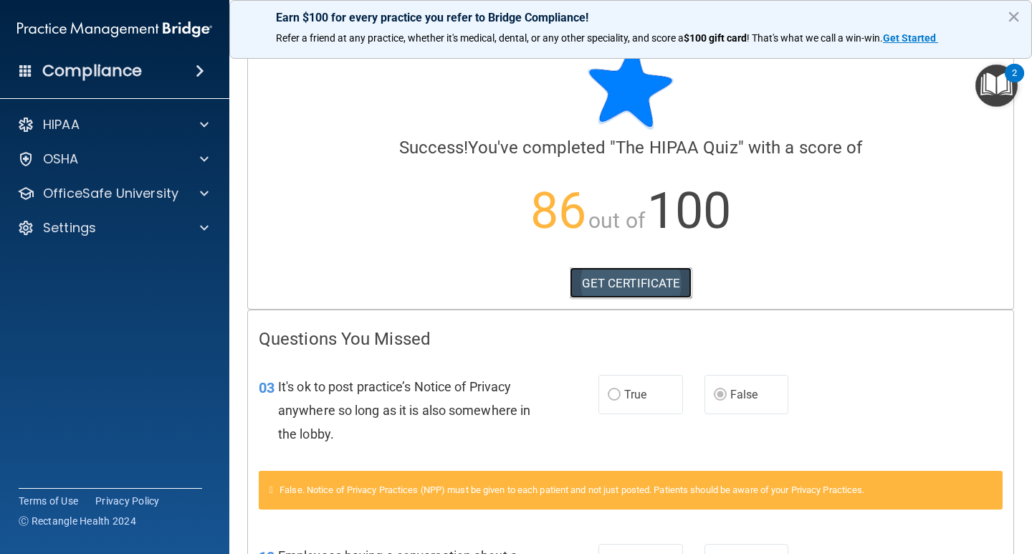
click at [601, 288] on link "GET CERTIFICATE" at bounding box center [631, 283] width 123 height 32
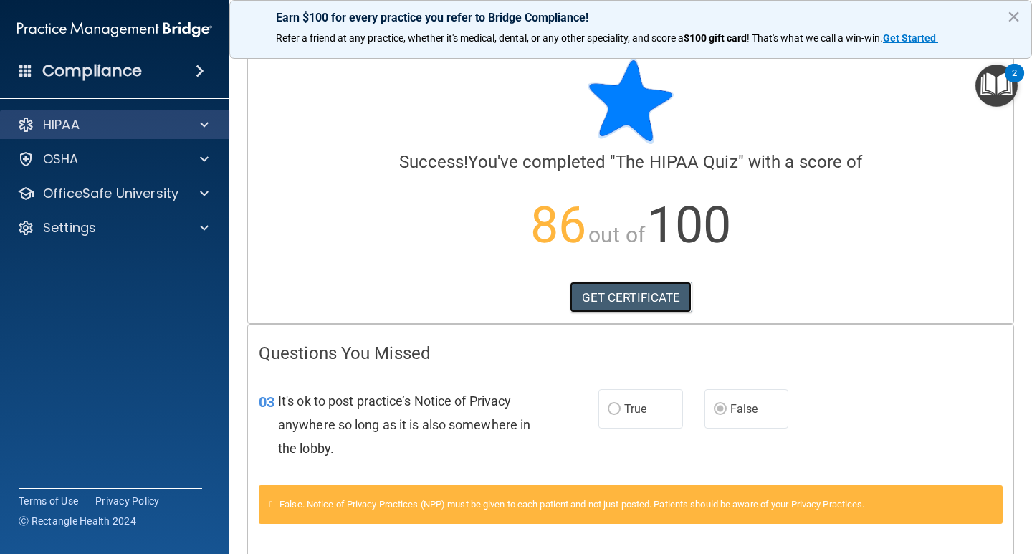
scroll to position [0, 0]
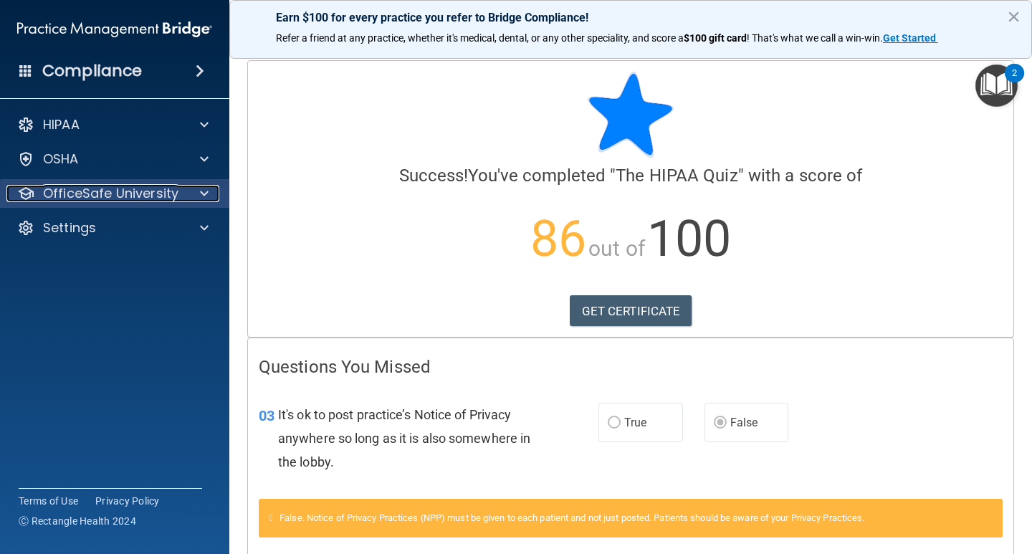
click at [200, 193] on span at bounding box center [204, 193] width 9 height 17
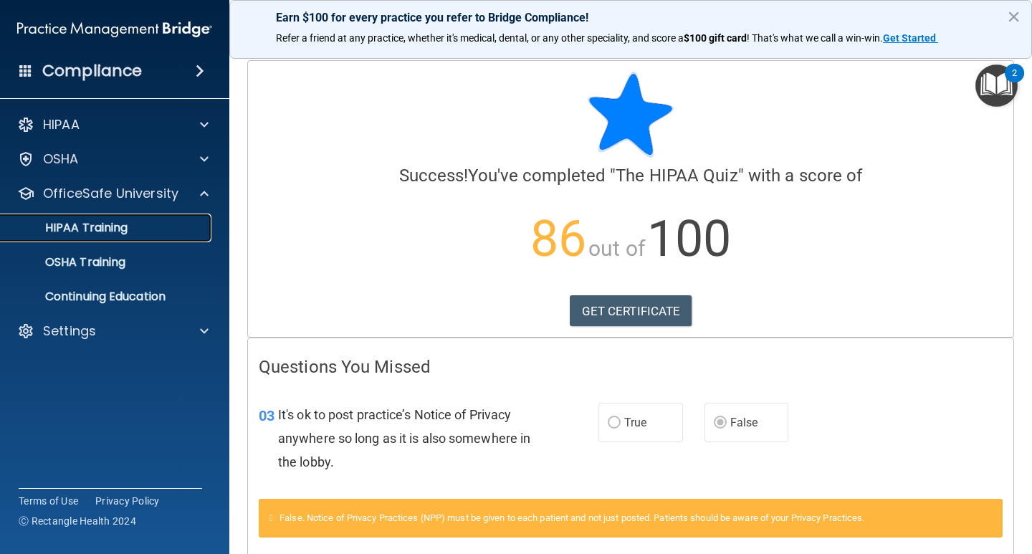
click at [118, 231] on p "HIPAA Training" at bounding box center [68, 228] width 118 height 14
